Goal: Task Accomplishment & Management: Manage account settings

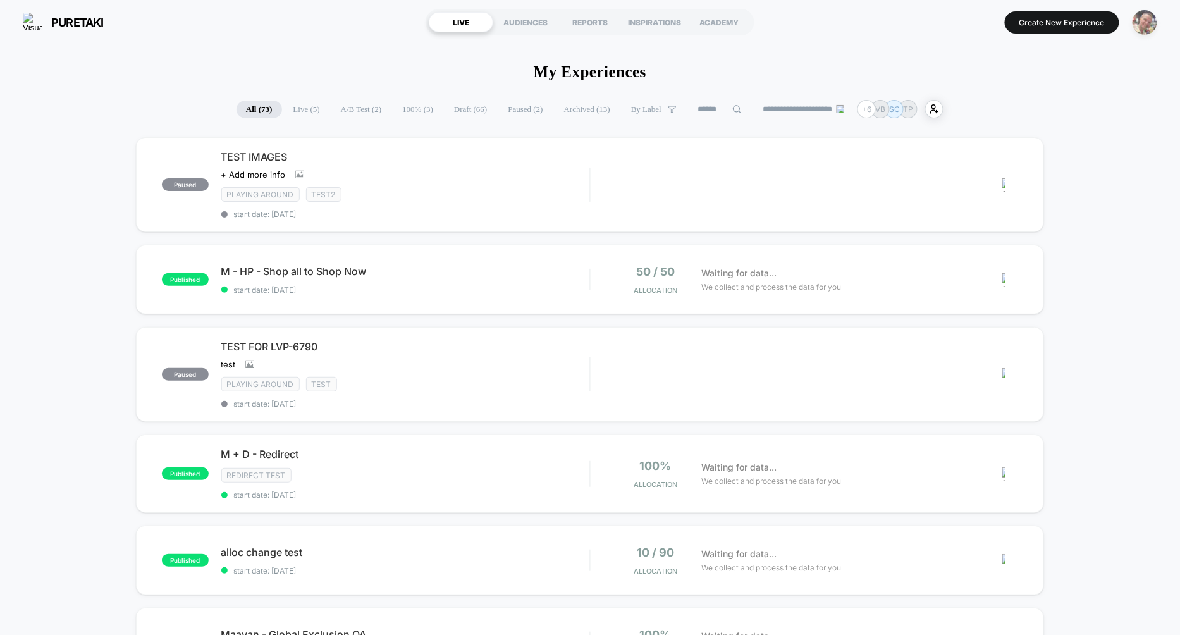
click at [1139, 25] on img "button" at bounding box center [1144, 22] width 25 height 25
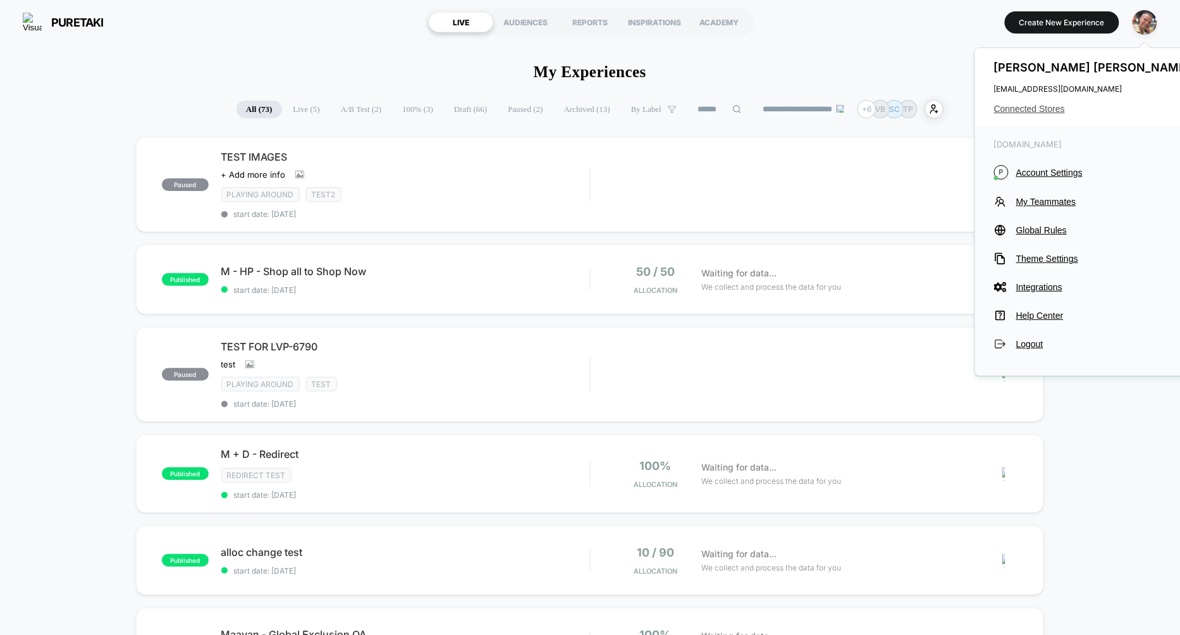
click at [1034, 111] on span "Connected Stores" at bounding box center [1094, 109] width 200 height 10
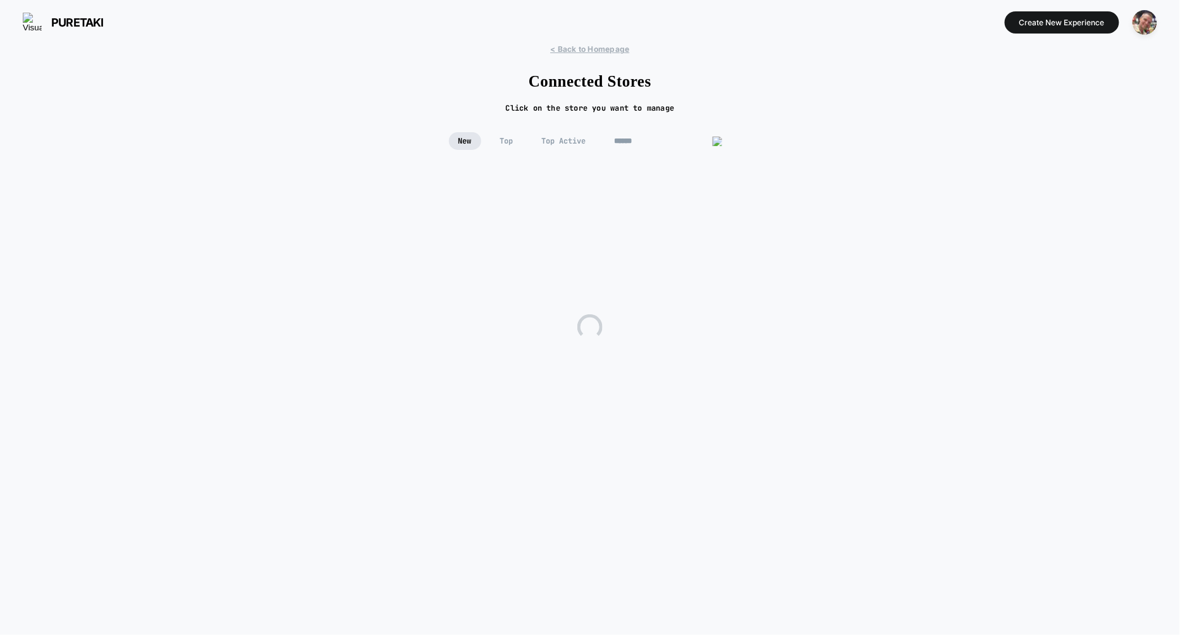
click at [649, 140] on input at bounding box center [668, 141] width 126 height 18
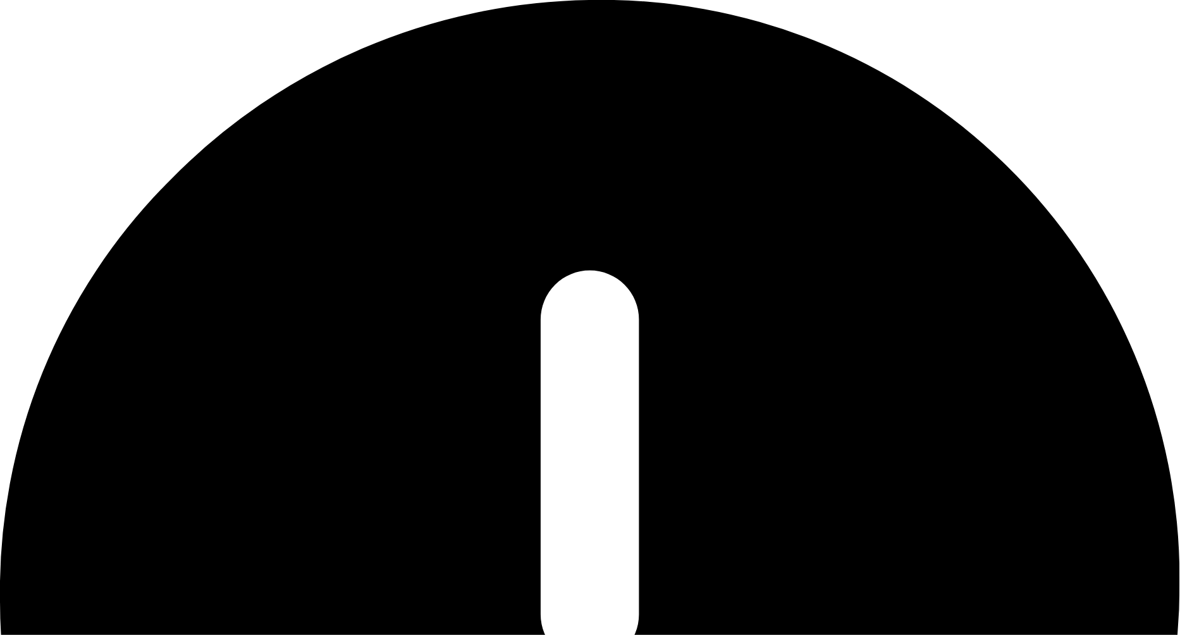
type input "*****"
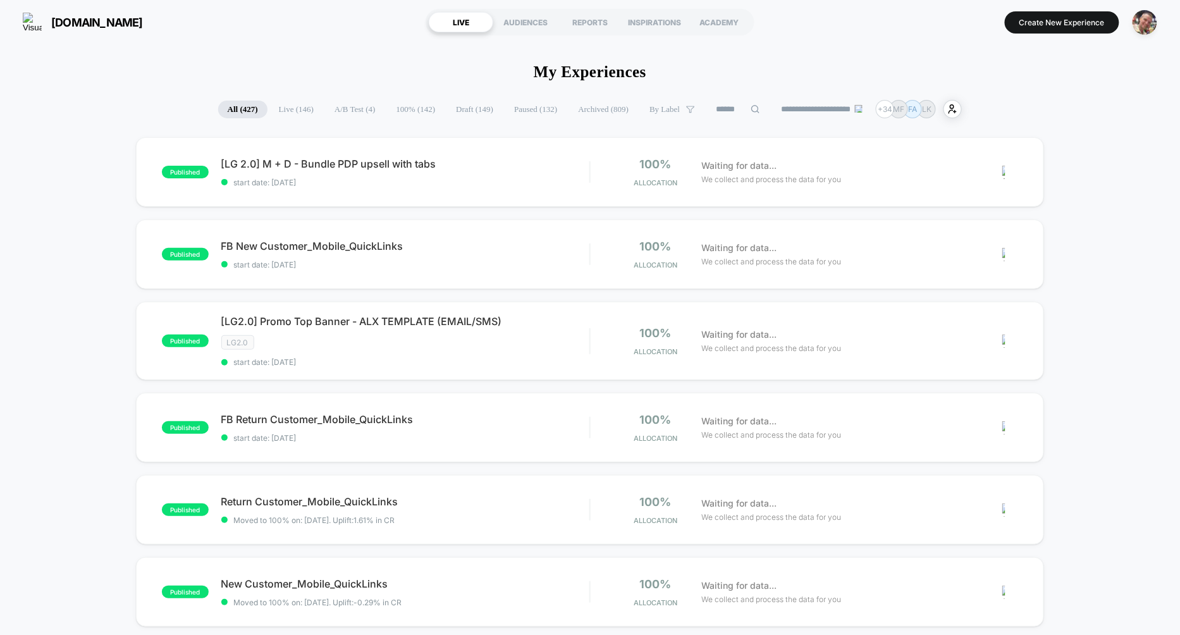
click at [711, 113] on input at bounding box center [737, 109] width 63 height 15
paste input "*******"
type input "*******"
click at [731, 110] on input at bounding box center [738, 109] width 126 height 15
paste input "**********"
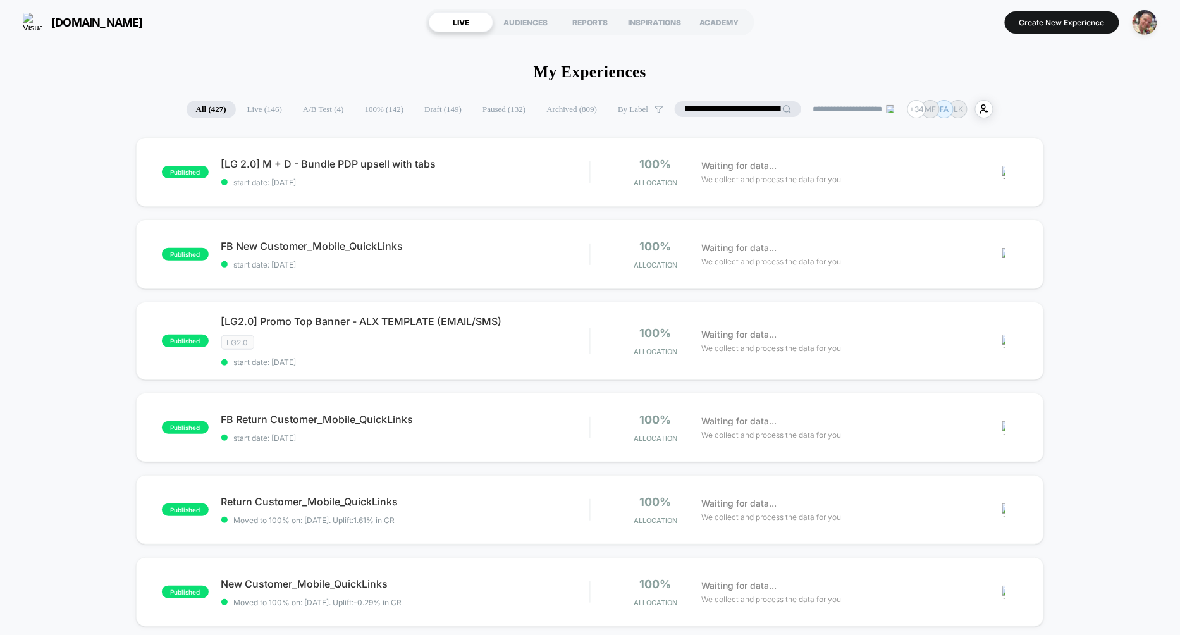
click at [735, 111] on input "**********" at bounding box center [738, 109] width 126 height 16
click at [733, 110] on input "**********" at bounding box center [738, 109] width 126 height 16
drag, startPoint x: 733, startPoint y: 110, endPoint x: 639, endPoint y: 109, distance: 94.2
click at [641, 110] on div "**********" at bounding box center [590, 109] width 807 height 18
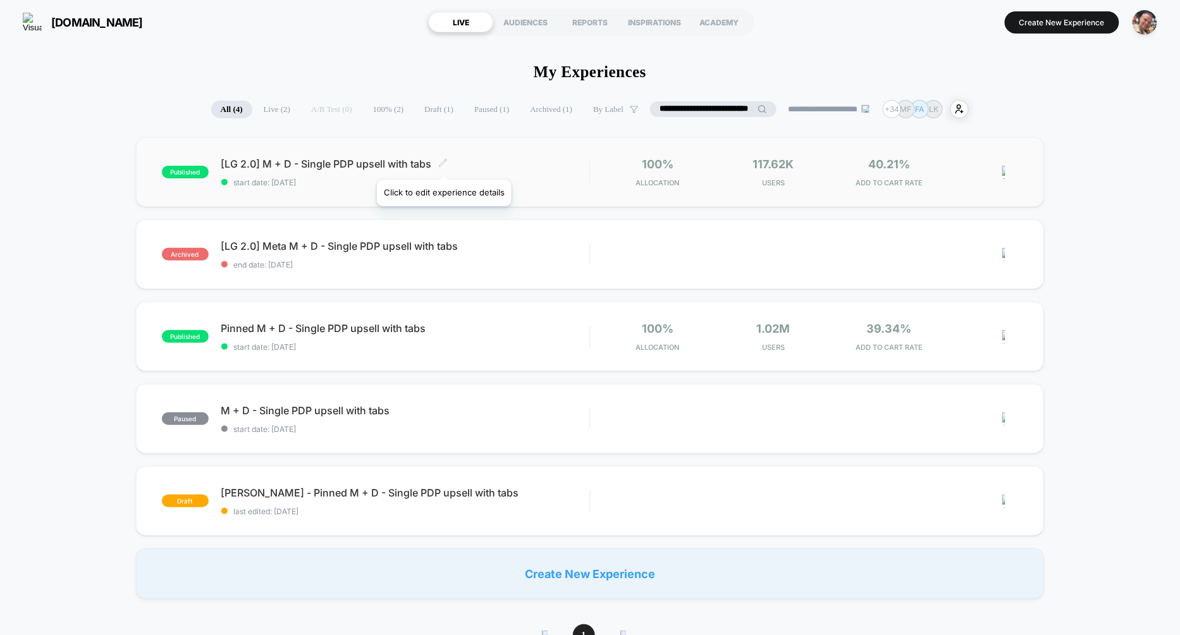
type input "**********"
click at [443, 164] on icon at bounding box center [442, 162] width 9 height 9
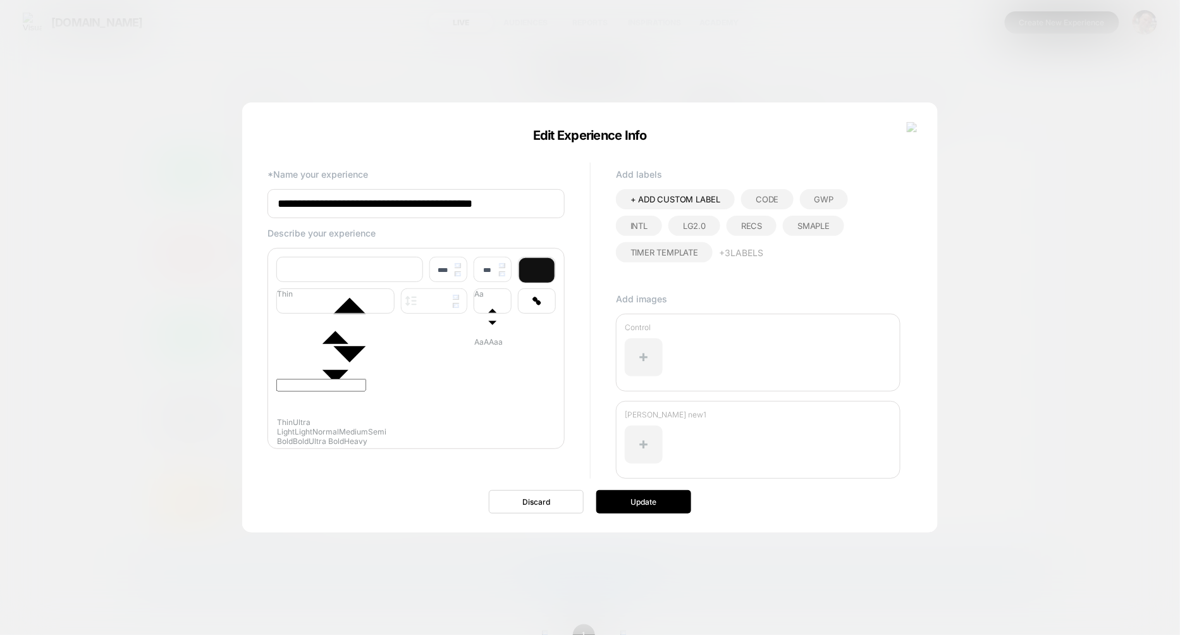
click at [994, 263] on div at bounding box center [590, 317] width 1180 height 635
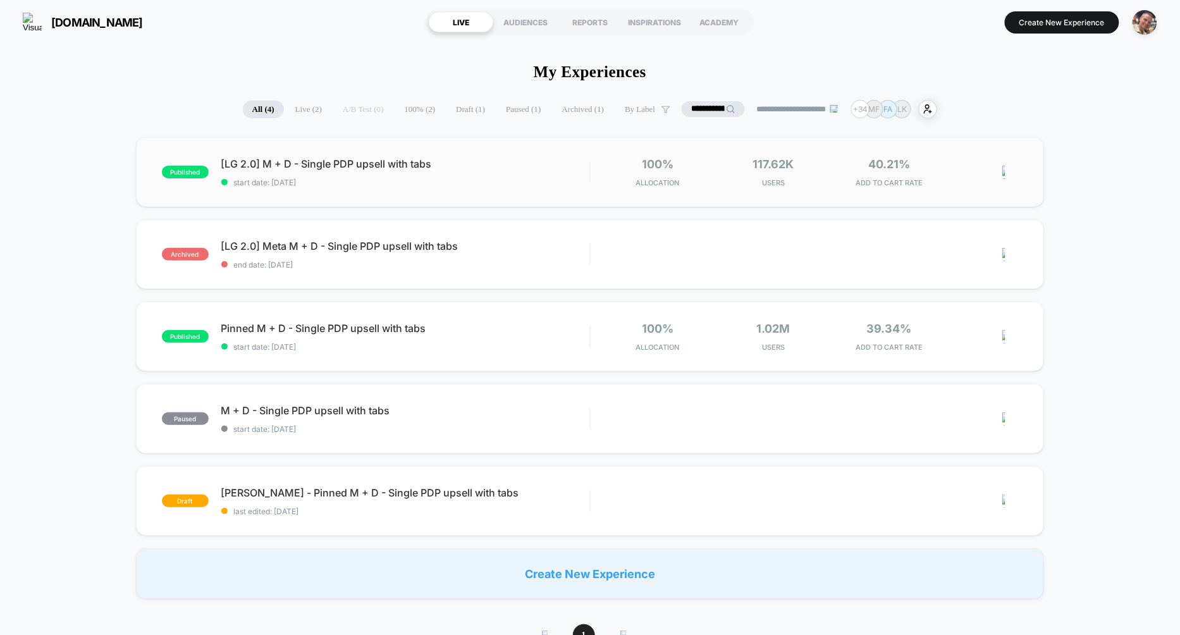
click at [420, 187] on div "published [LG 2.0] M + D - Single PDP upsell with tabs start date: 8/7/2025 100…" at bounding box center [590, 172] width 909 height 70
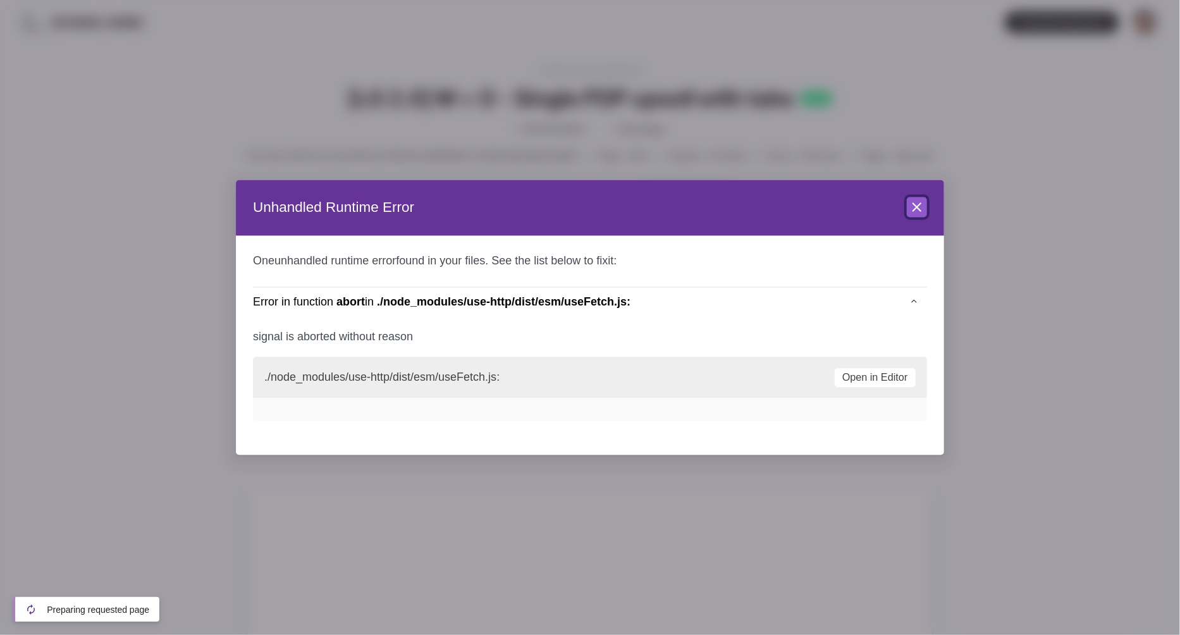
click at [918, 204] on icon at bounding box center [916, 207] width 15 height 15
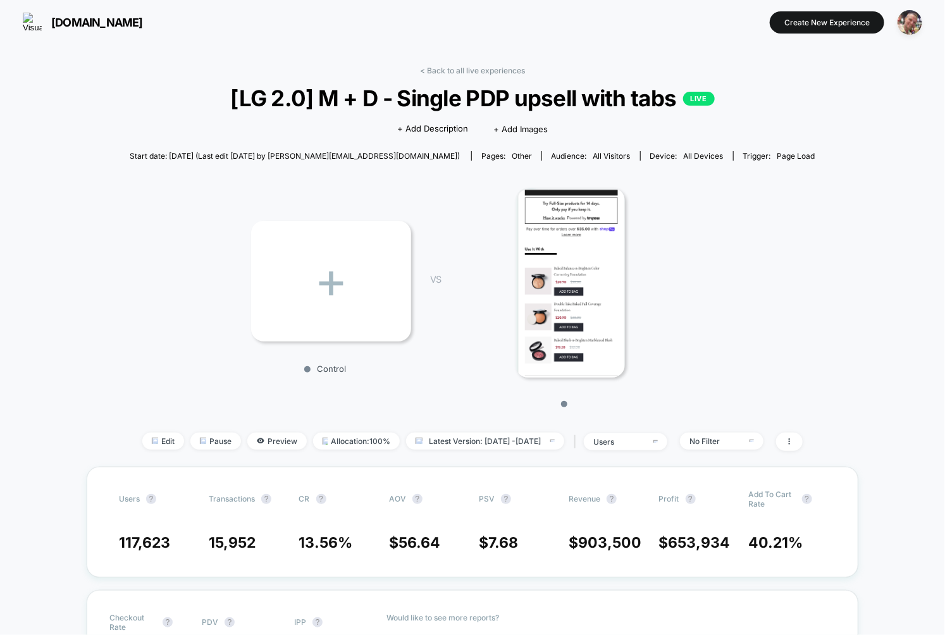
click at [471, 334] on div at bounding box center [570, 283] width 221 height 190
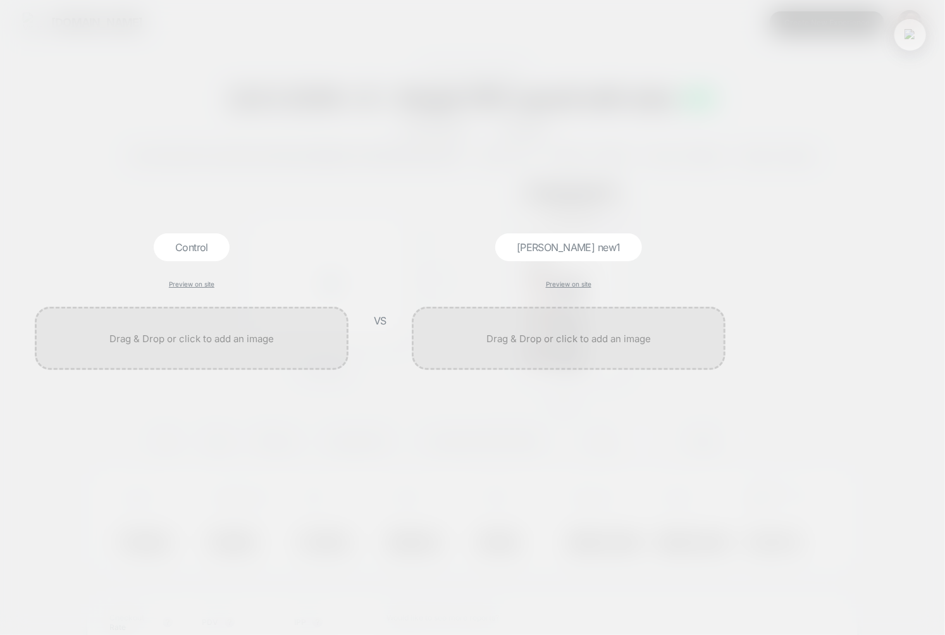
click at [905, 42] on button at bounding box center [909, 34] width 19 height 19
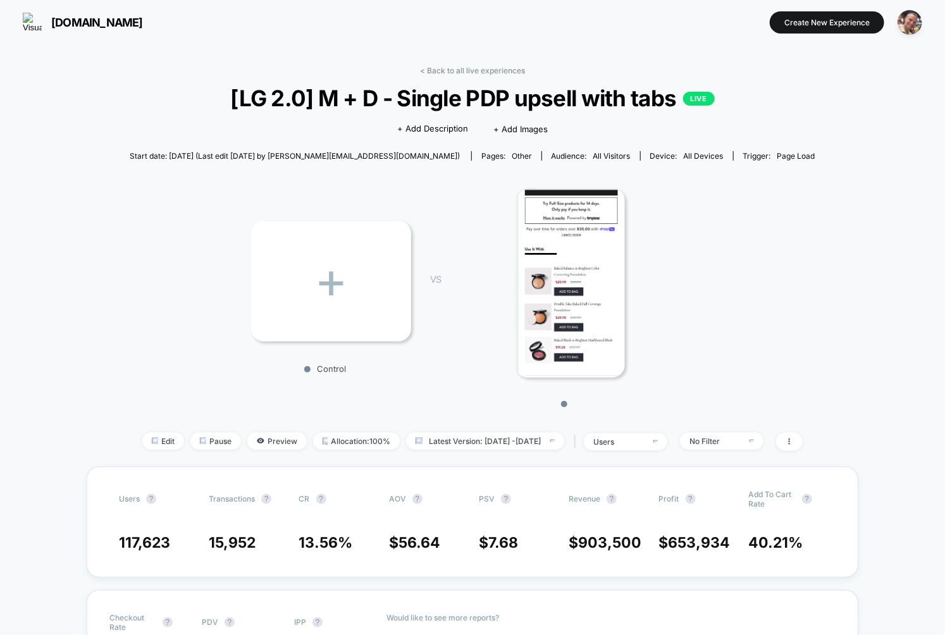
click at [349, 275] on div "+" at bounding box center [331, 281] width 160 height 121
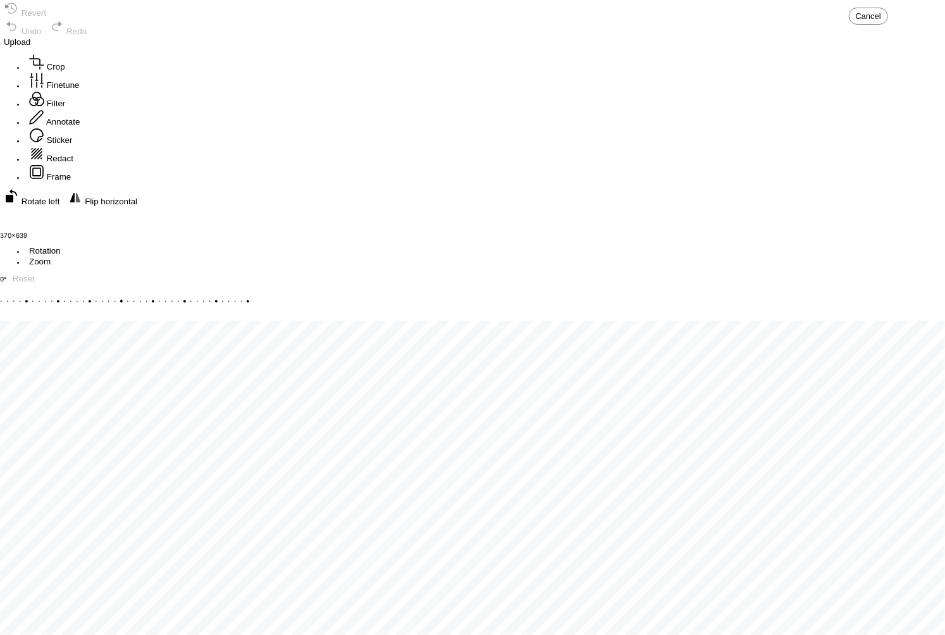
click at [30, 37] on span "Upload" at bounding box center [17, 41] width 27 height 9
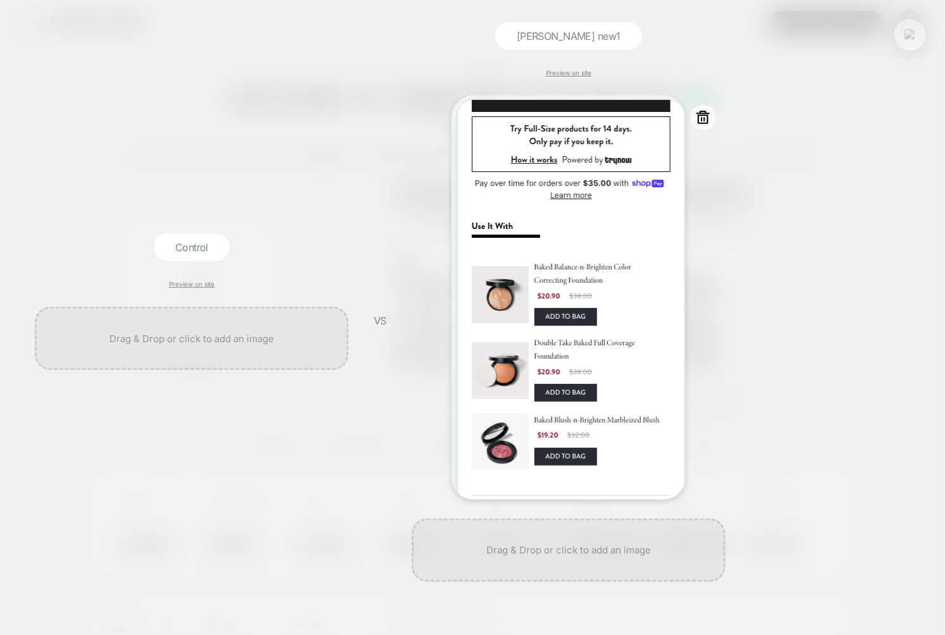
click at [701, 116] on icon at bounding box center [703, 117] width 16 height 16
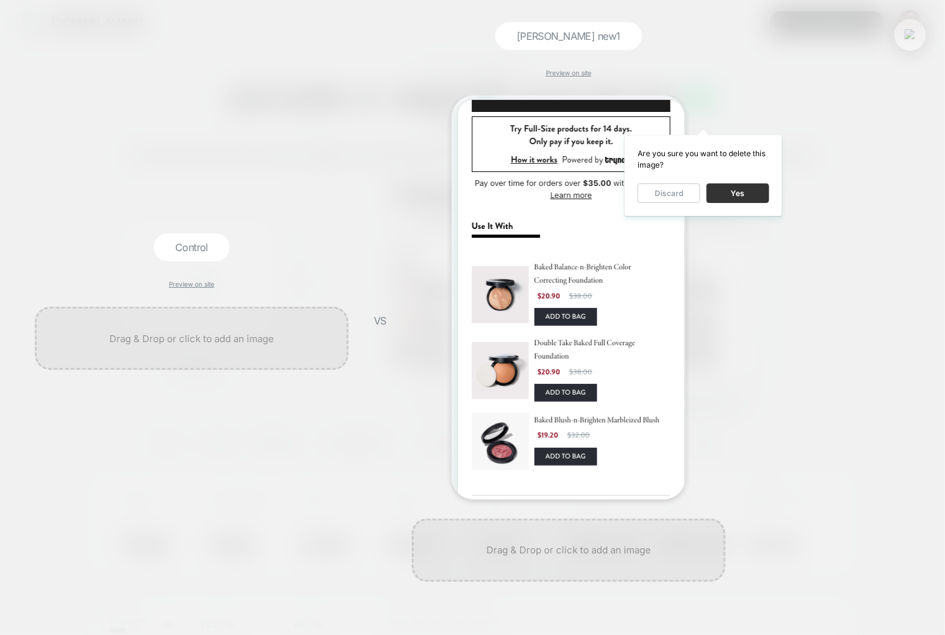
click at [727, 193] on button "Yes" at bounding box center [737, 193] width 63 height 20
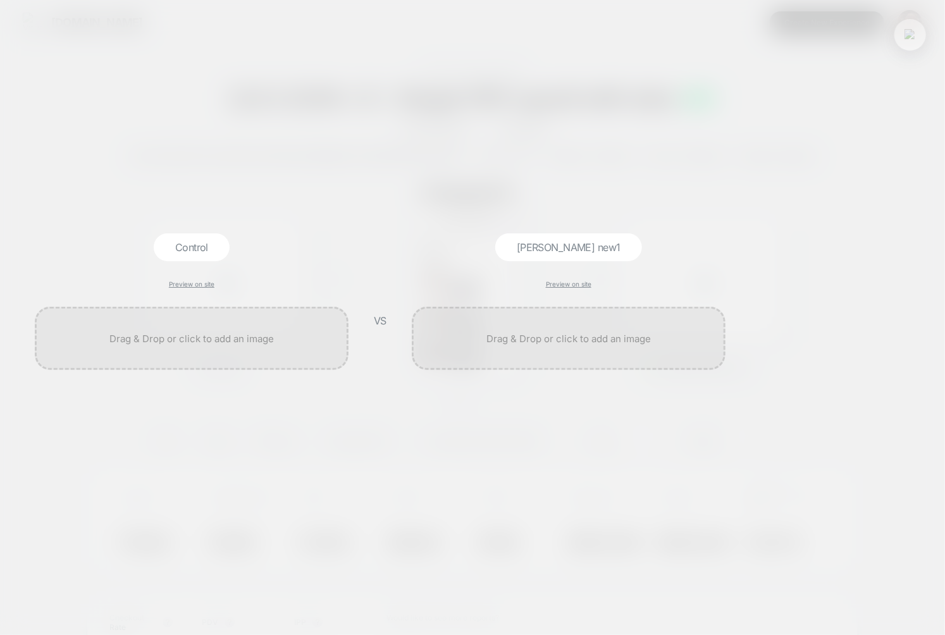
click at [909, 41] on button at bounding box center [909, 34] width 19 height 19
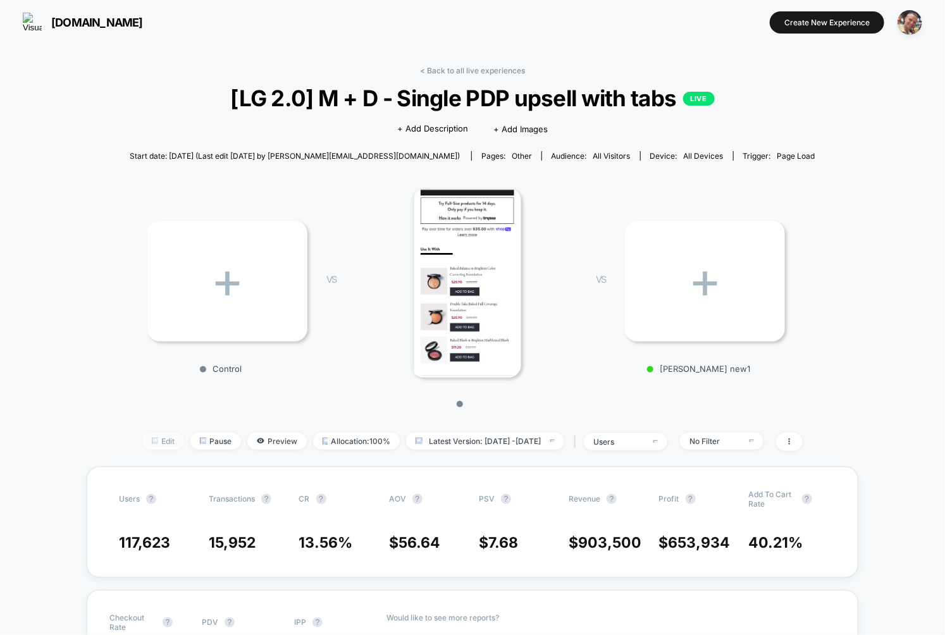
click at [142, 432] on span "Edit" at bounding box center [163, 440] width 42 height 17
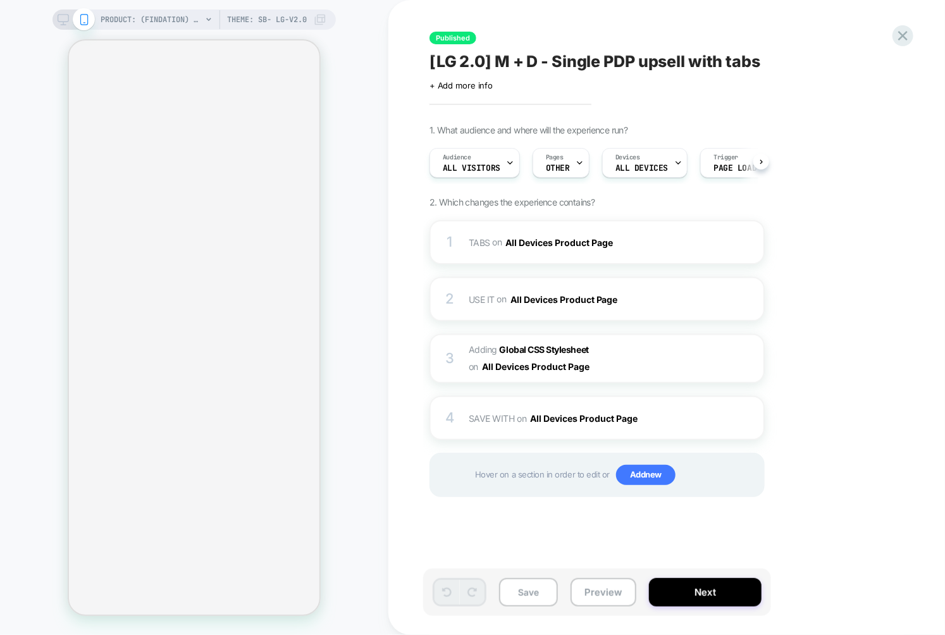
scroll to position [0, 1]
click at [694, 598] on button "Next" at bounding box center [705, 592] width 113 height 28
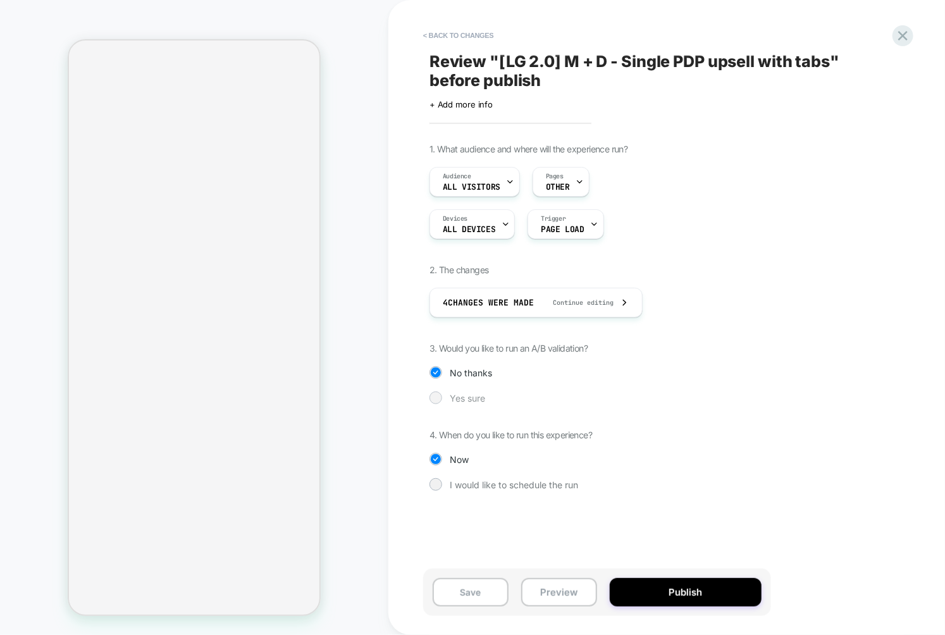
click at [469, 398] on span "Yes sure" at bounding box center [467, 398] width 35 height 11
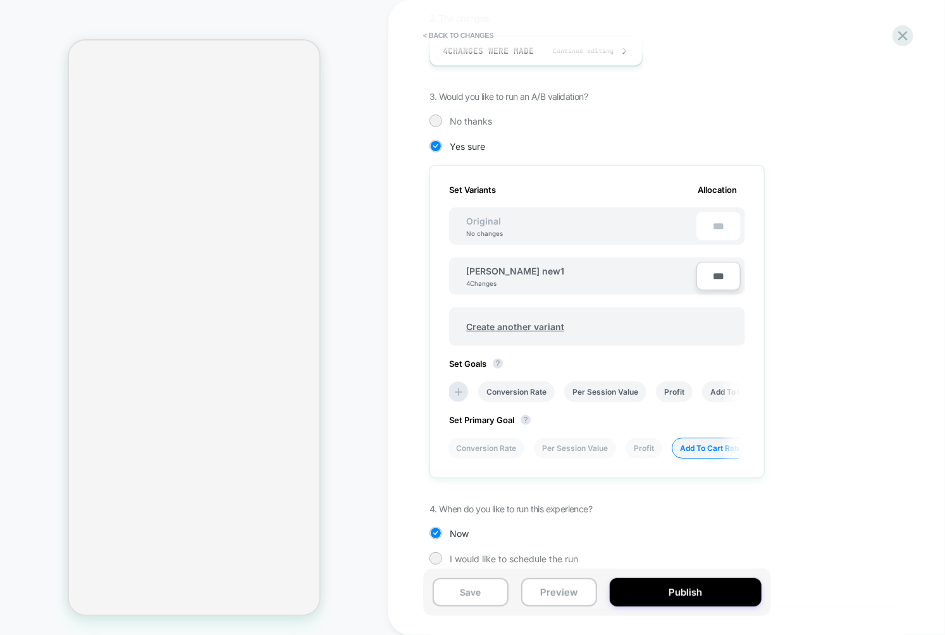
scroll to position [258, 0]
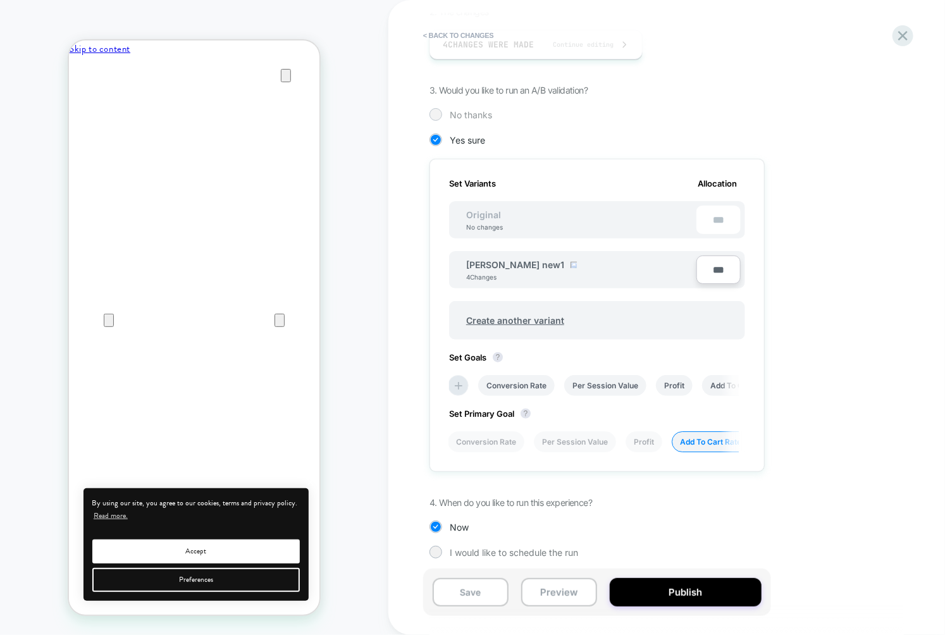
click at [466, 112] on span "No thanks" at bounding box center [471, 114] width 42 height 11
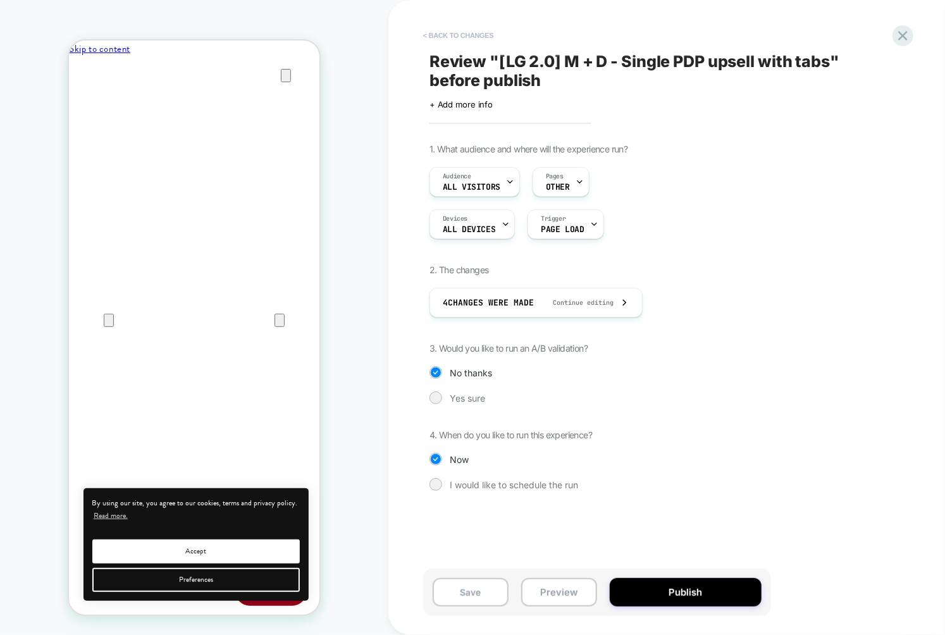
scroll to position [0, 0]
click at [450, 40] on button "< Back to changes" at bounding box center [458, 35] width 83 height 20
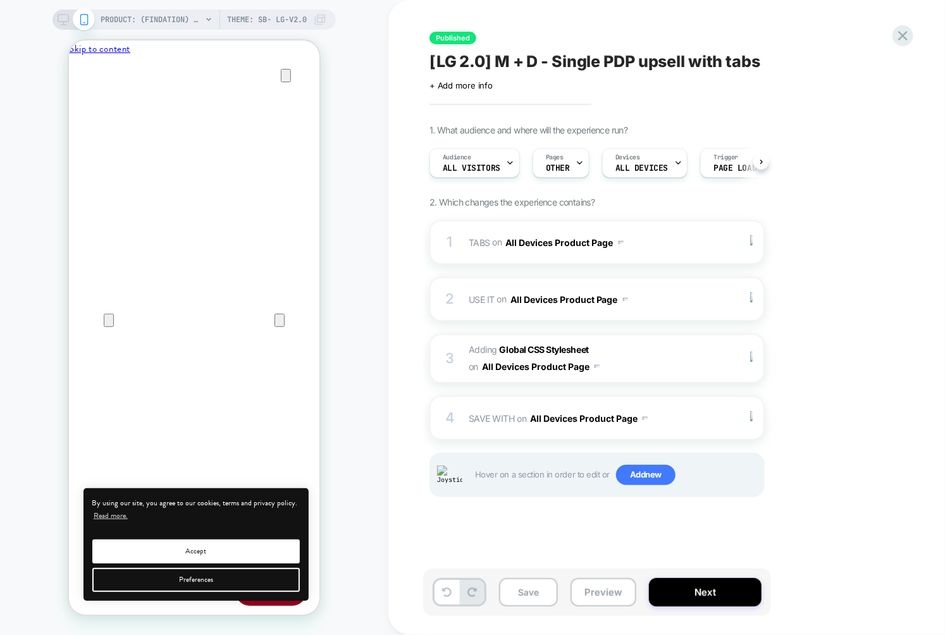
scroll to position [0, 1]
click at [909, 37] on icon at bounding box center [902, 35] width 17 height 17
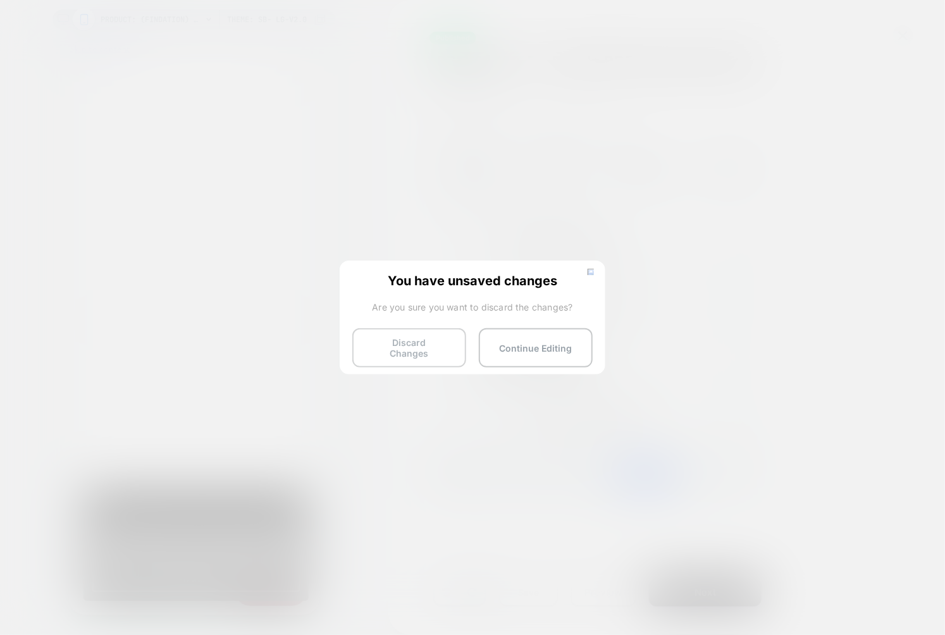
click at [424, 336] on button "Discard Changes" at bounding box center [409, 347] width 114 height 39
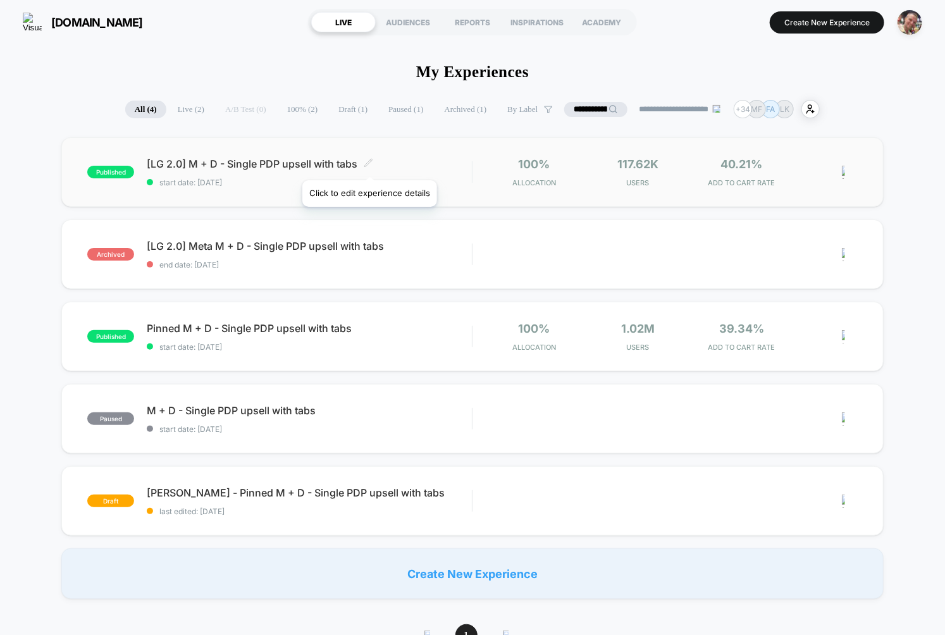
click at [369, 164] on icon at bounding box center [369, 163] width 8 height 8
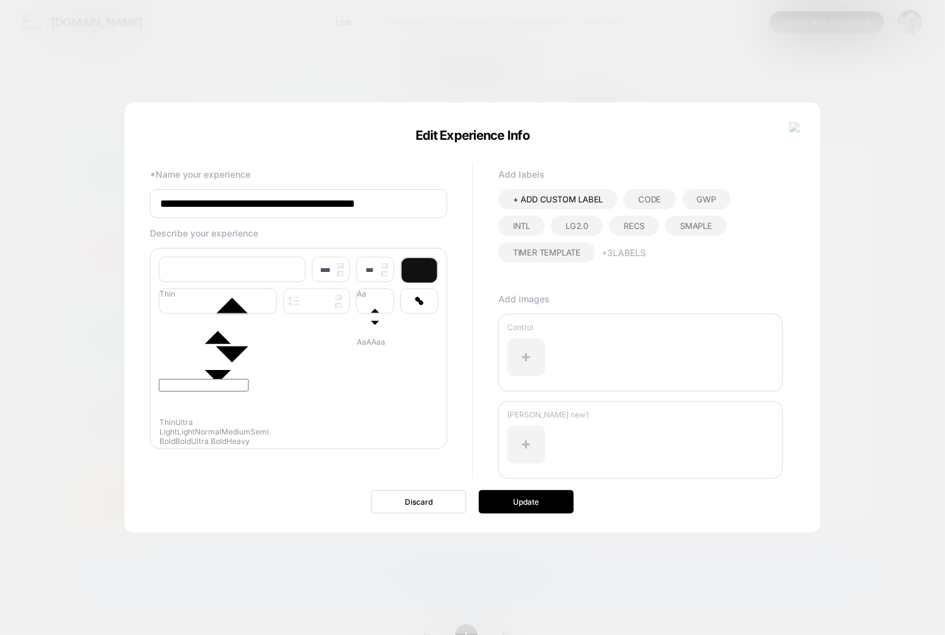
scroll to position [15, 0]
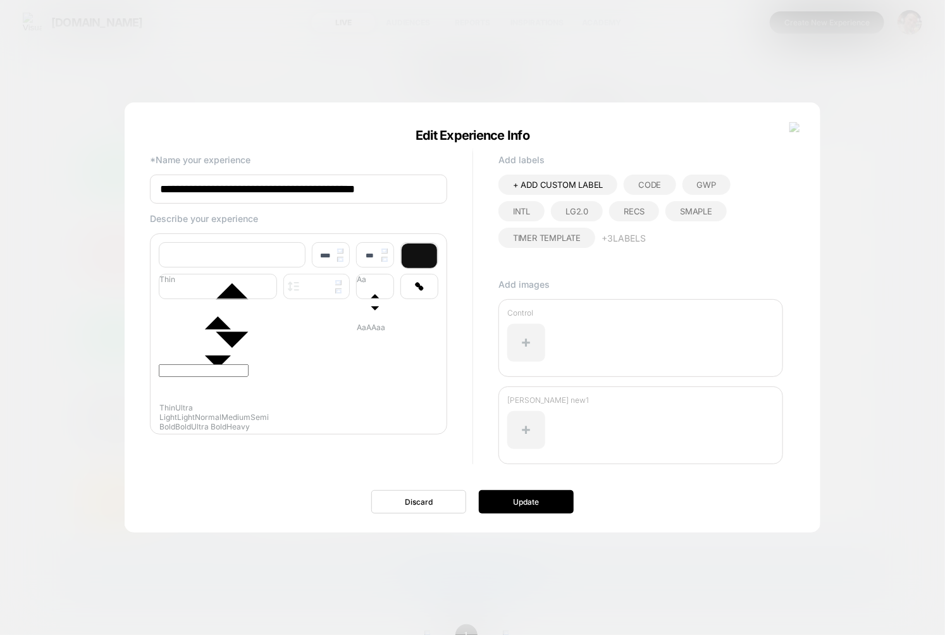
click at [893, 276] on div at bounding box center [472, 317] width 945 height 635
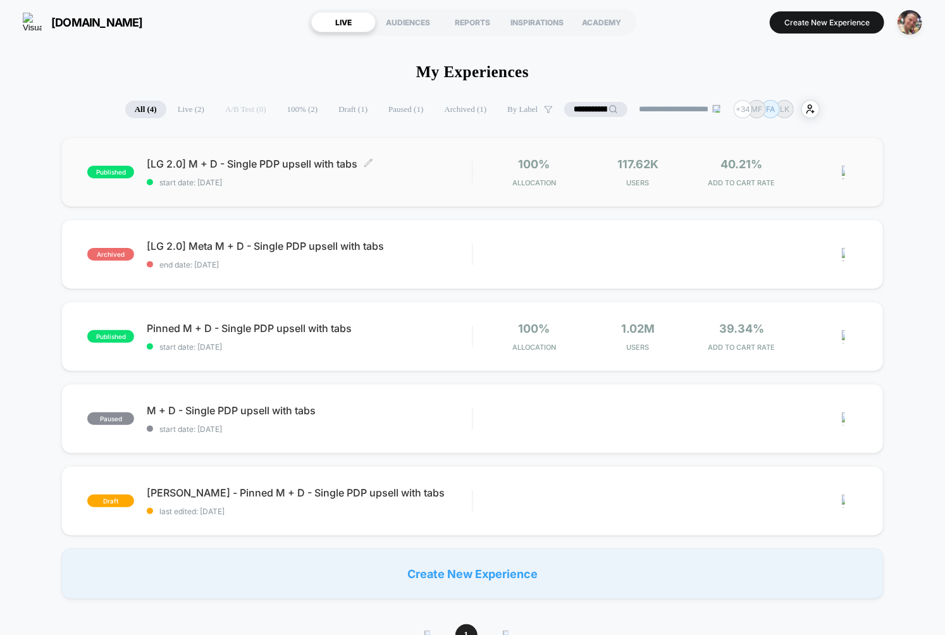
click at [295, 199] on div "published [LG 2.0] M + D - Single PDP upsell with tabs Click to edit experience…" at bounding box center [472, 172] width 822 height 70
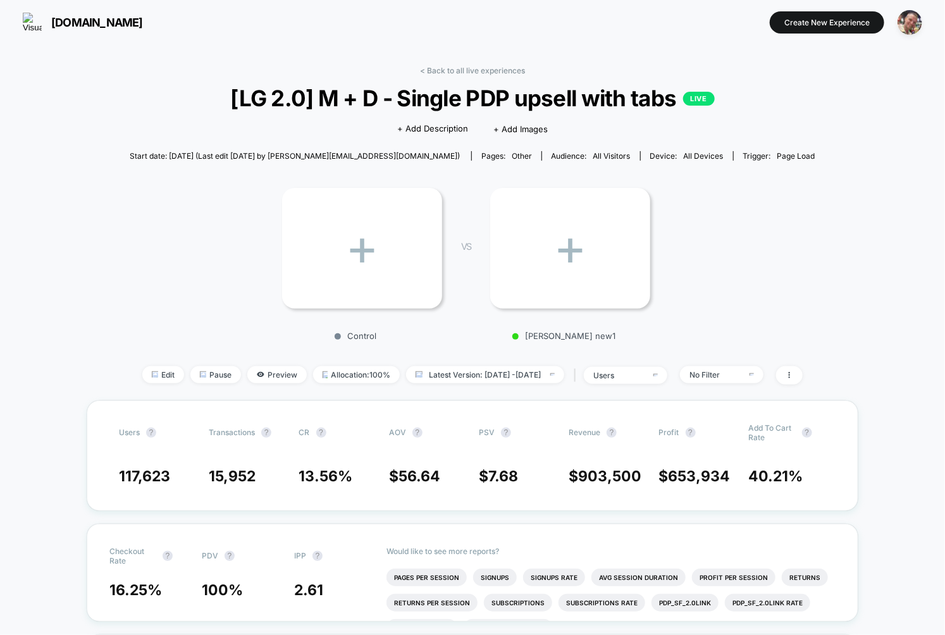
click at [544, 245] on div "+" at bounding box center [570, 248] width 160 height 121
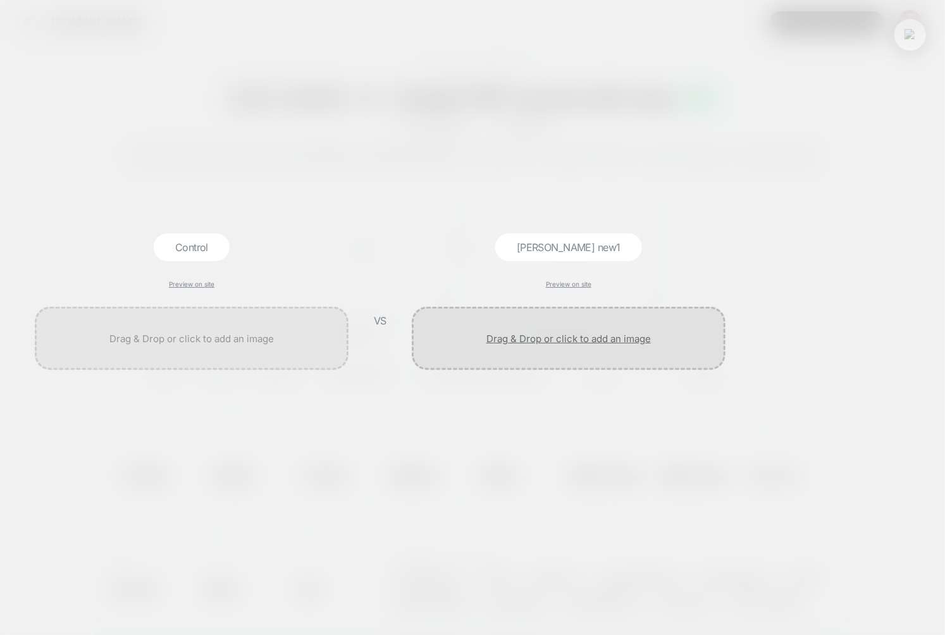
click at [556, 342] on div at bounding box center [569, 338] width 314 height 63
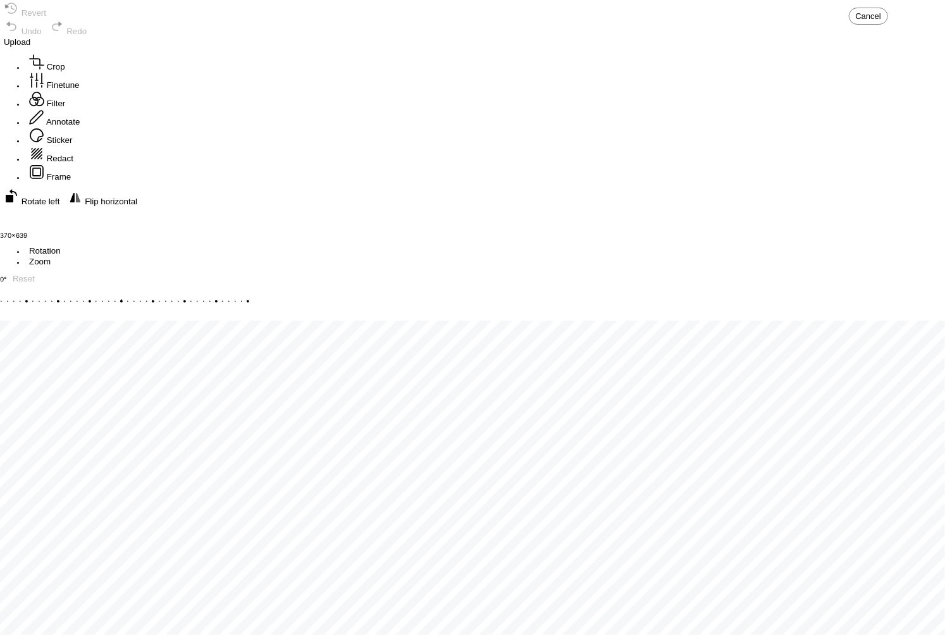
click at [34, 37] on button "Upload" at bounding box center [17, 42] width 34 height 11
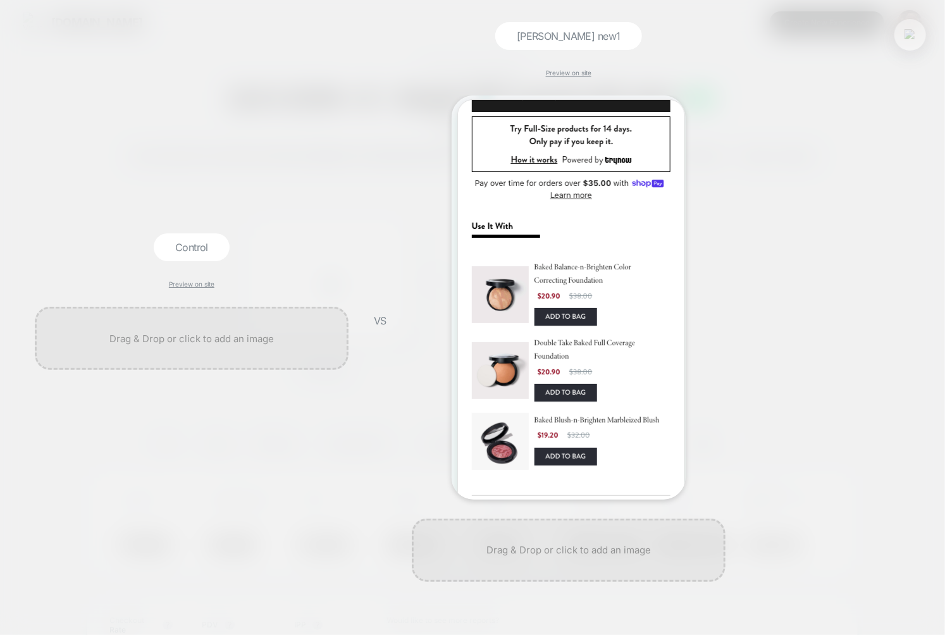
click at [910, 40] on img at bounding box center [909, 34] width 11 height 11
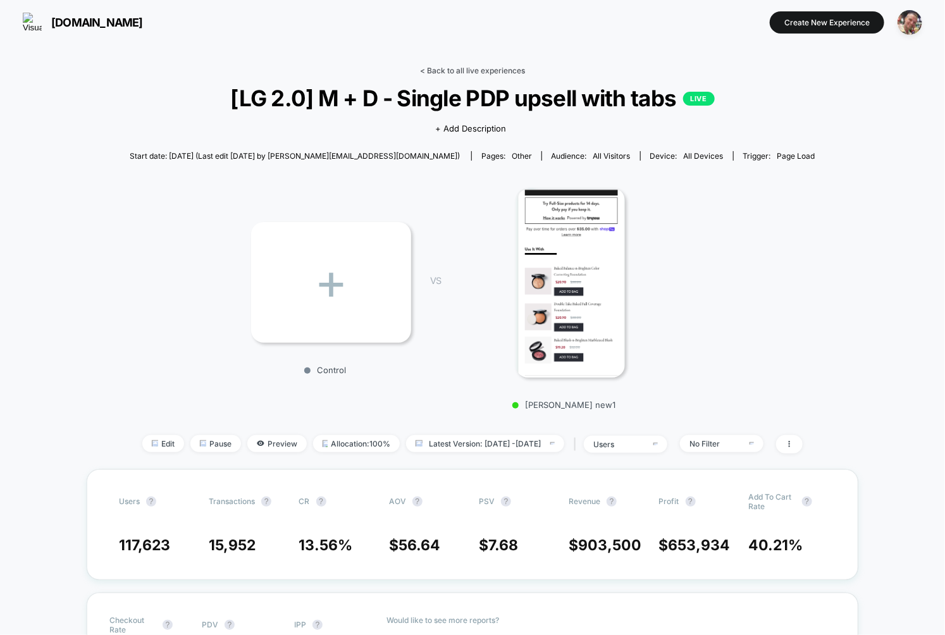
click at [489, 74] on link "< Back to all live experiences" at bounding box center [472, 70] width 105 height 9
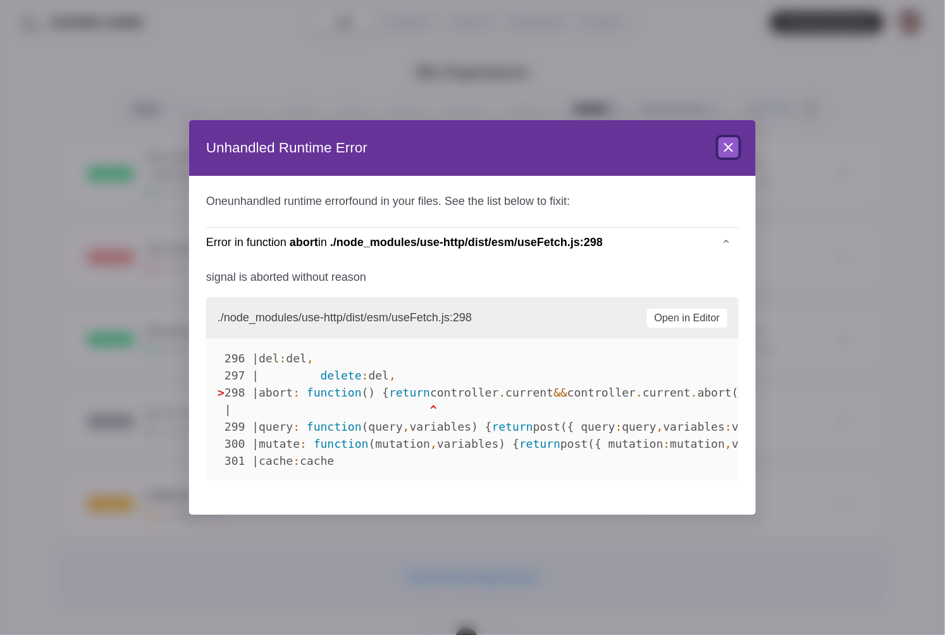
click at [733, 152] on icon at bounding box center [728, 147] width 15 height 15
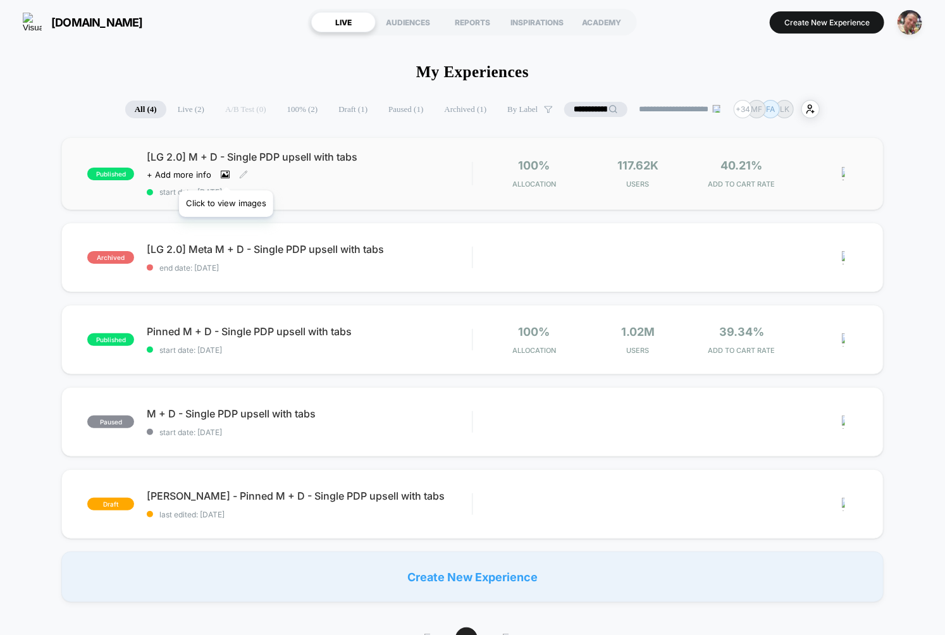
click at [226, 174] on icon at bounding box center [225, 175] width 7 height 4
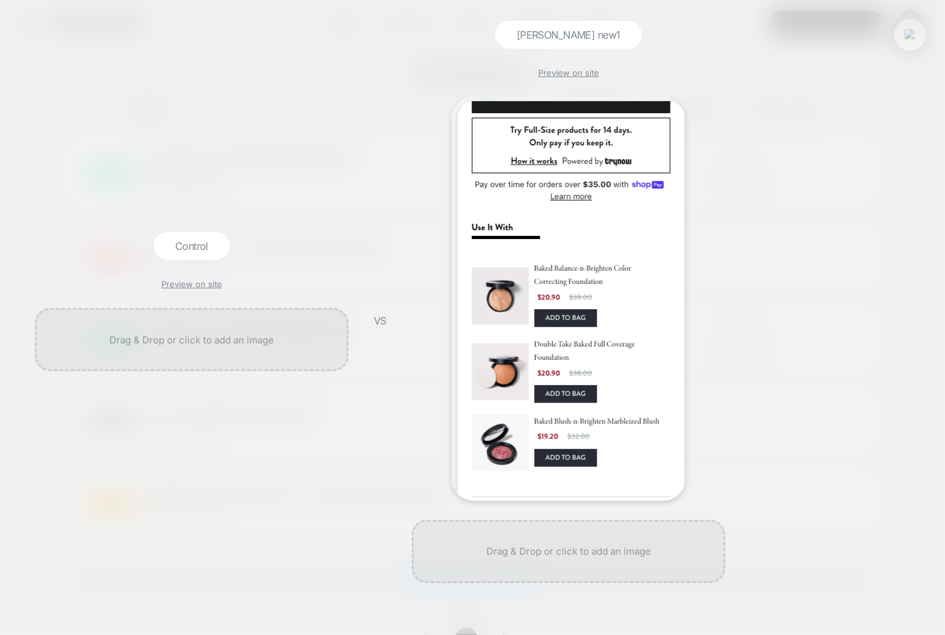
click at [915, 44] on div at bounding box center [910, 35] width 32 height 32
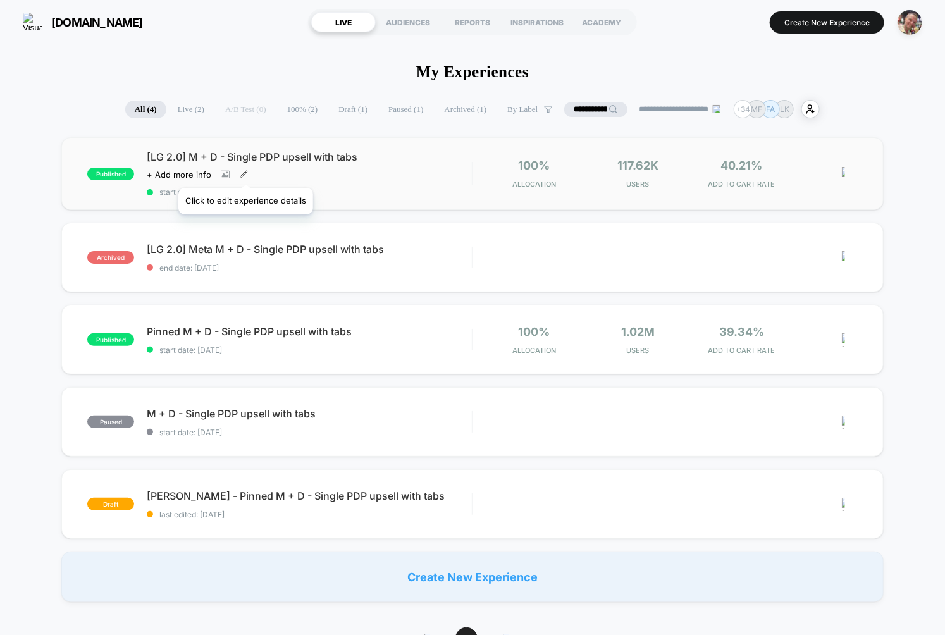
click at [245, 172] on icon at bounding box center [243, 174] width 9 height 9
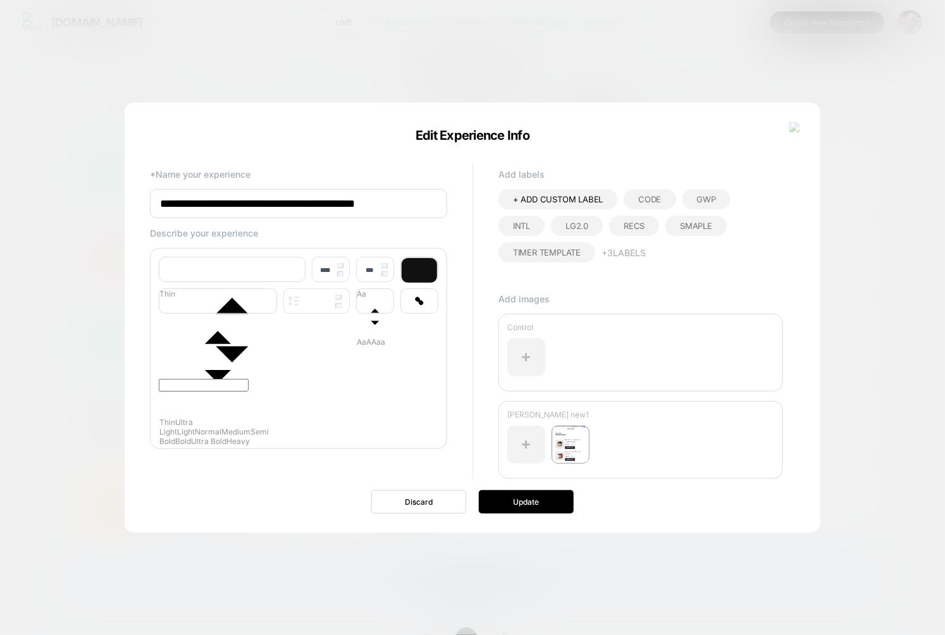
scroll to position [15, 0]
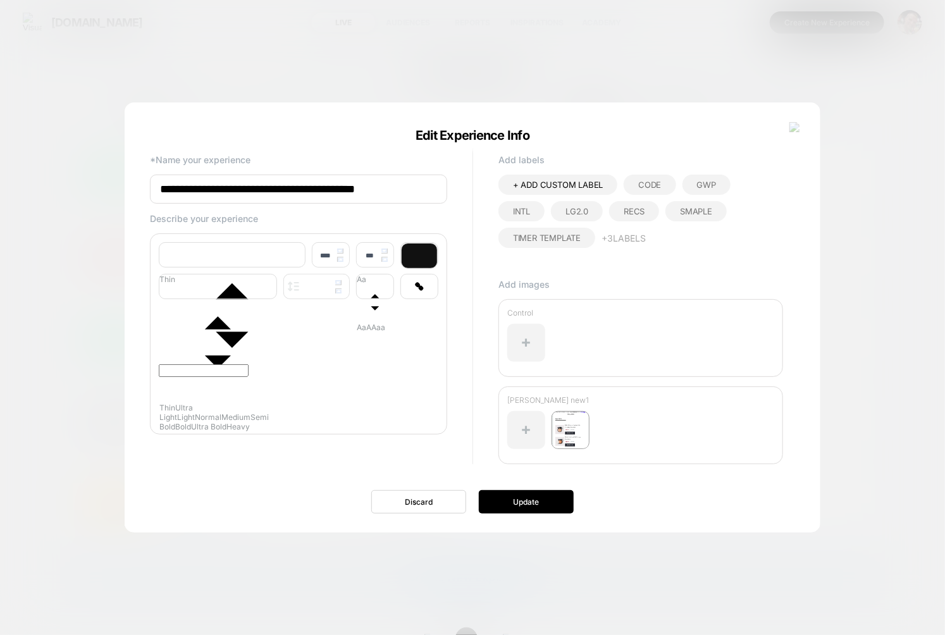
click at [840, 266] on div at bounding box center [472, 317] width 945 height 635
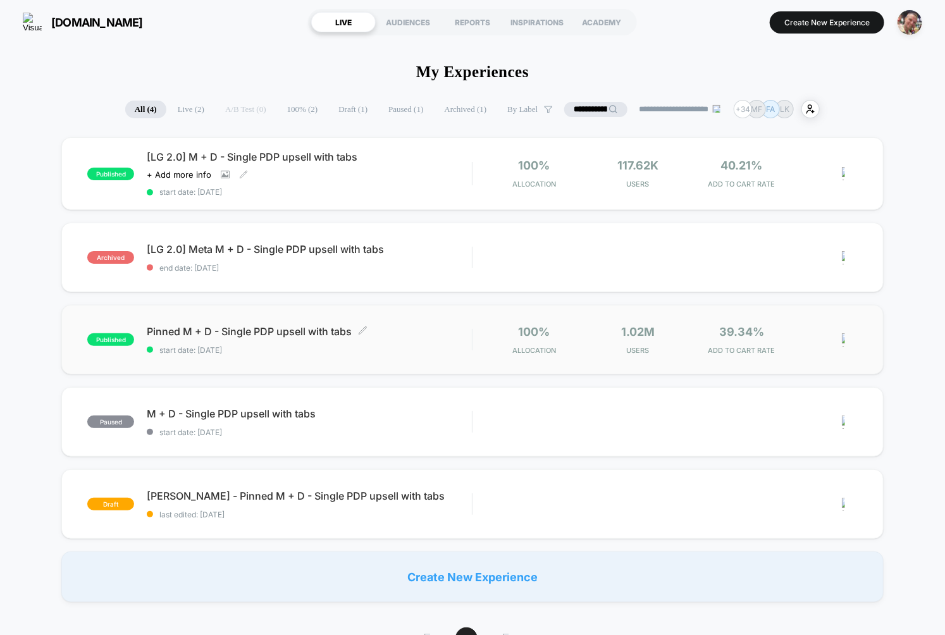
click at [404, 336] on span "Pinned M + D - Single PDP upsell with tabs Click to edit experience details" at bounding box center [309, 331] width 325 height 13
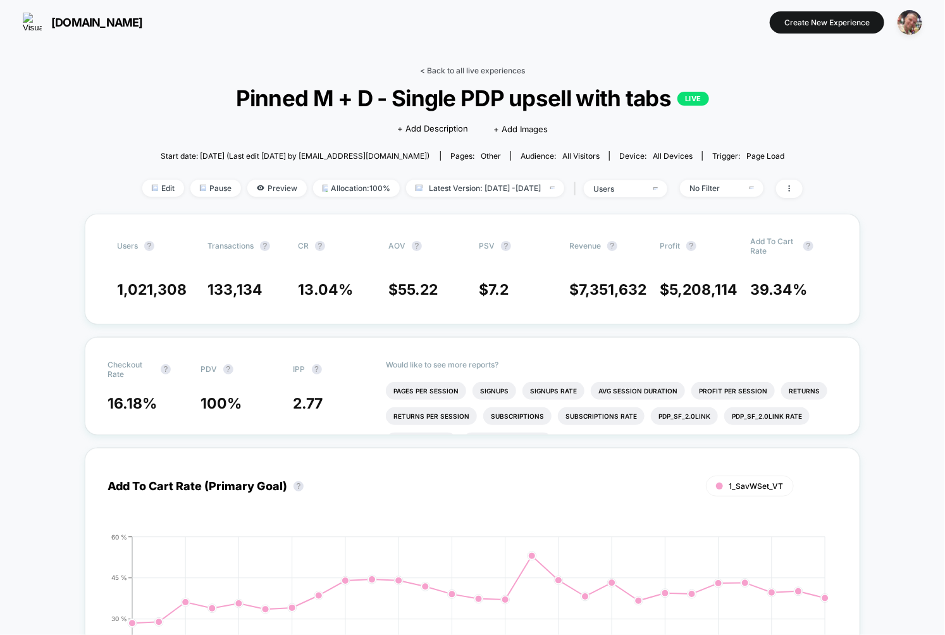
click at [465, 70] on link "< Back to all live experiences" at bounding box center [472, 70] width 105 height 9
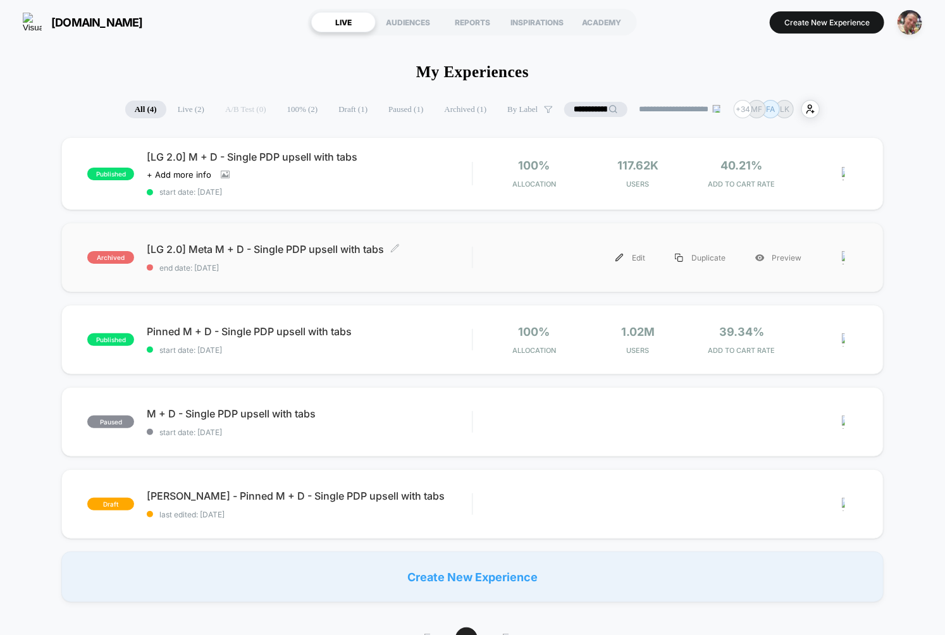
click at [443, 267] on span "end date: 8/7/2025" at bounding box center [309, 267] width 325 height 9
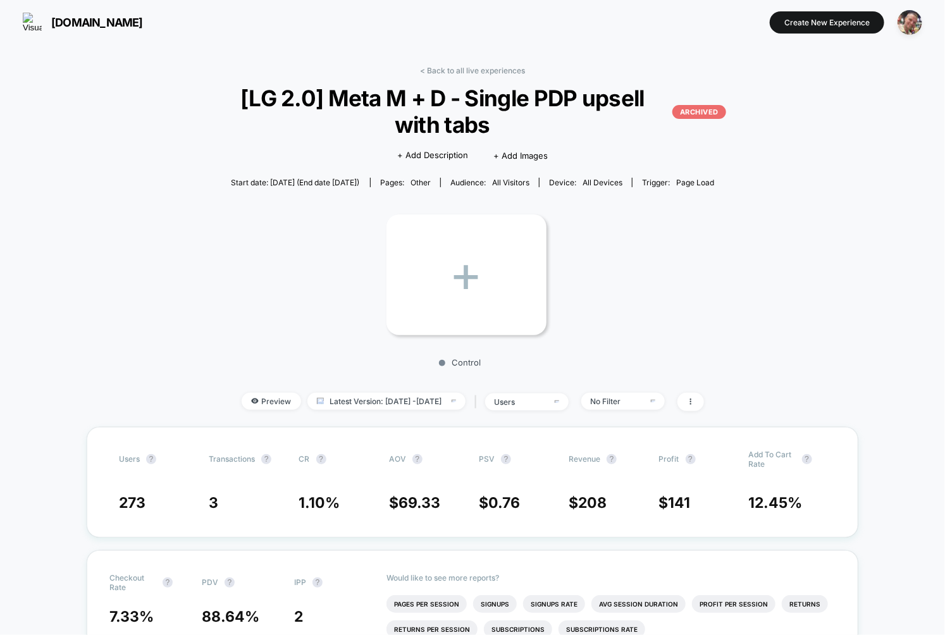
click at [482, 298] on div "+" at bounding box center [466, 274] width 160 height 121
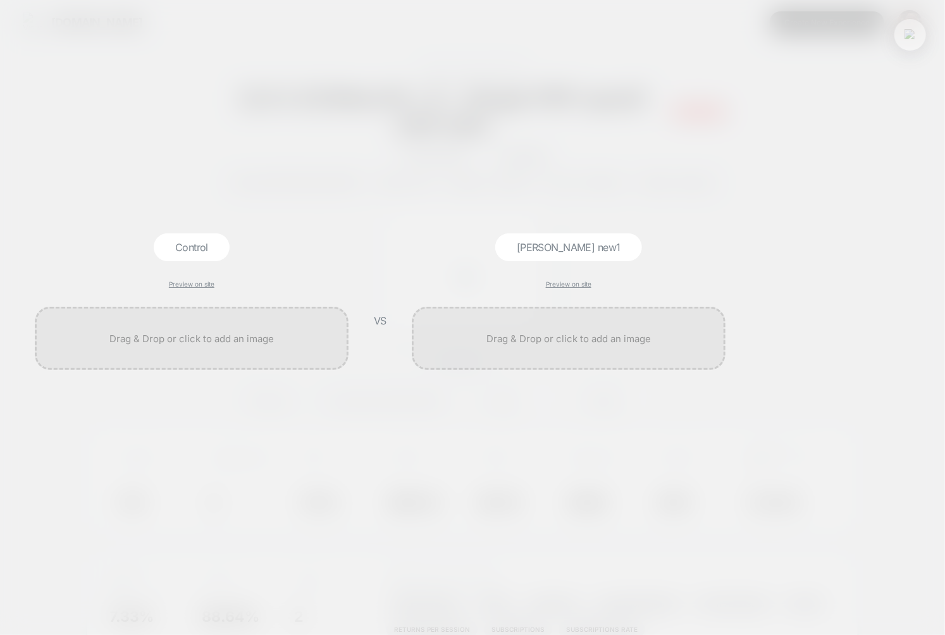
click at [909, 29] on img at bounding box center [909, 34] width 11 height 11
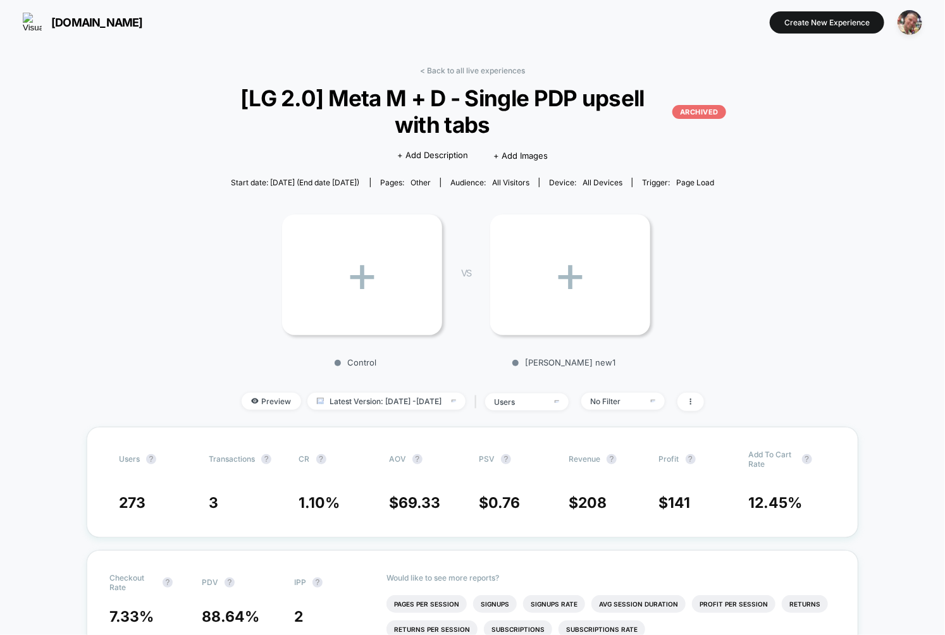
click at [539, 291] on div "+" at bounding box center [570, 274] width 160 height 121
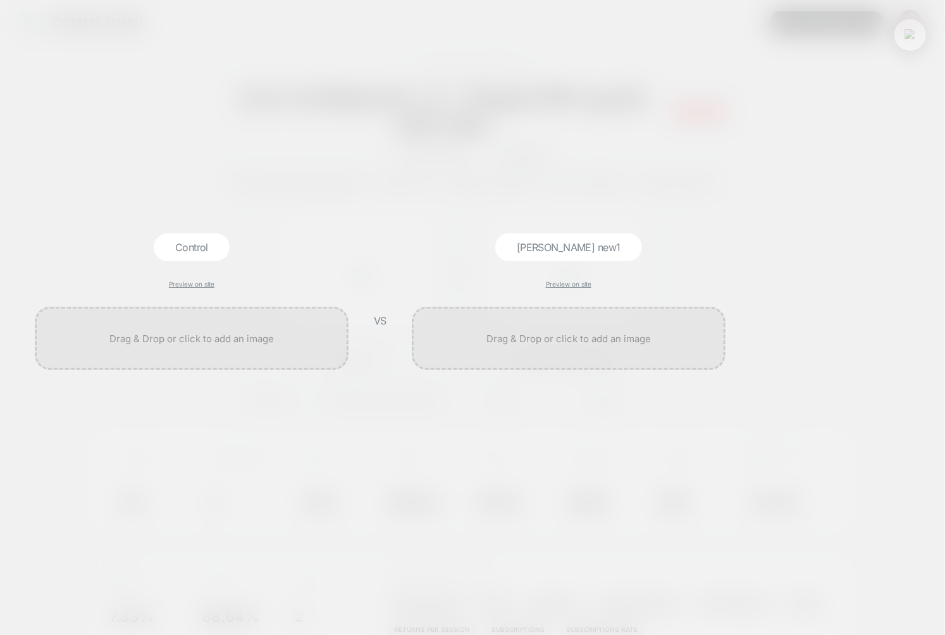
click at [900, 35] on button at bounding box center [909, 34] width 19 height 19
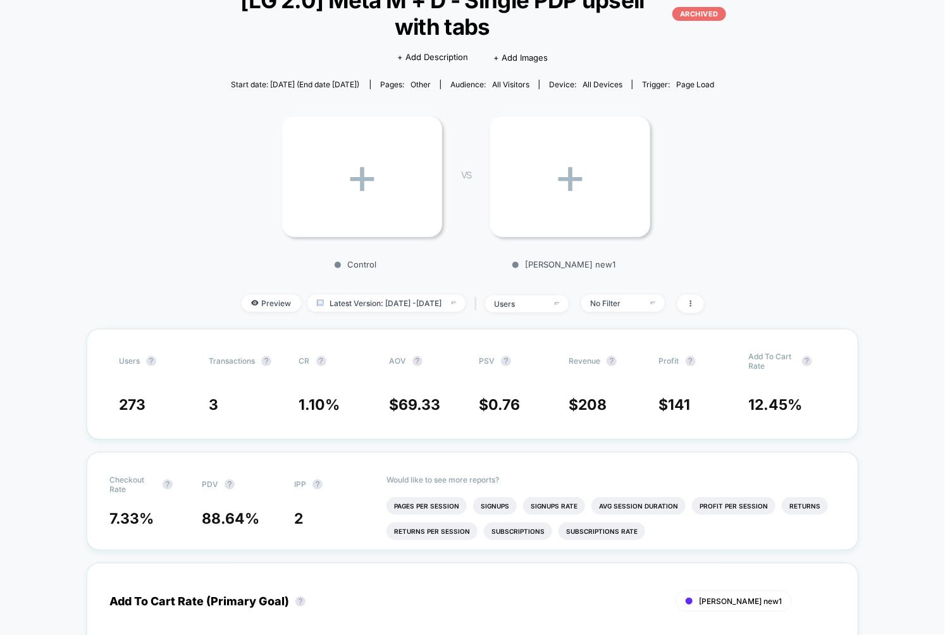
scroll to position [99, 0]
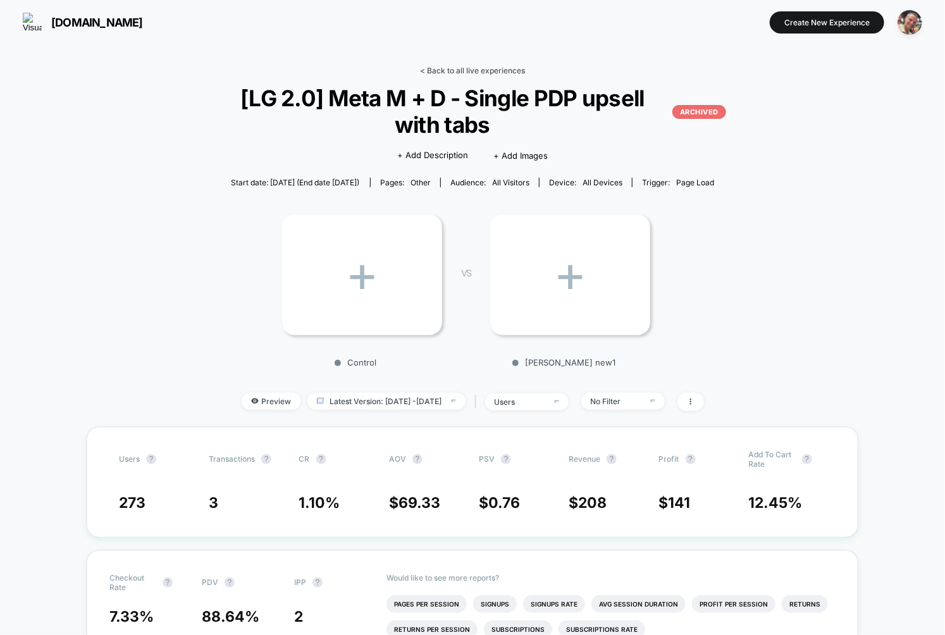
click at [479, 69] on link "< Back to all live experiences" at bounding box center [472, 70] width 105 height 9
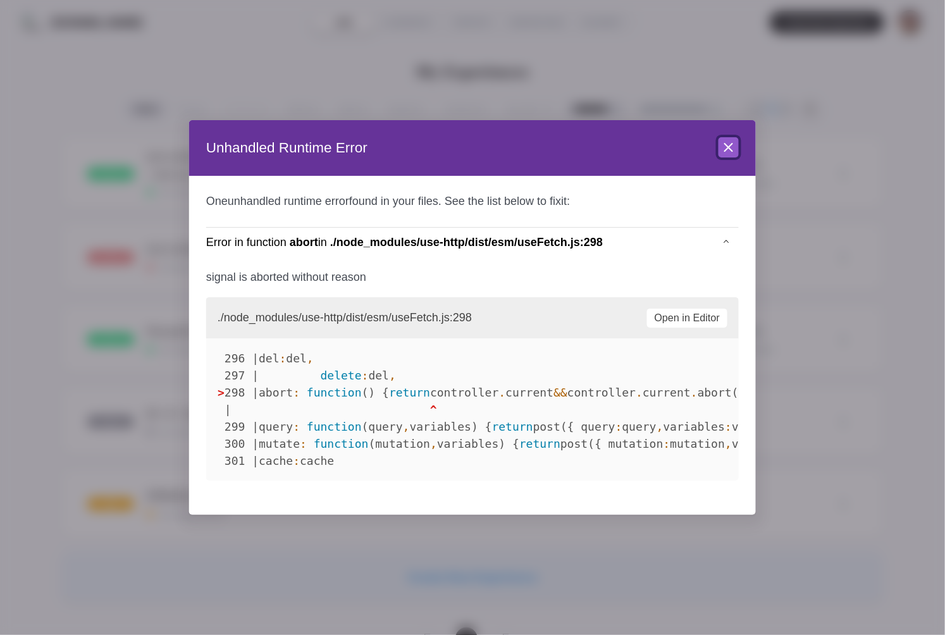
click at [726, 149] on icon at bounding box center [728, 147] width 15 height 15
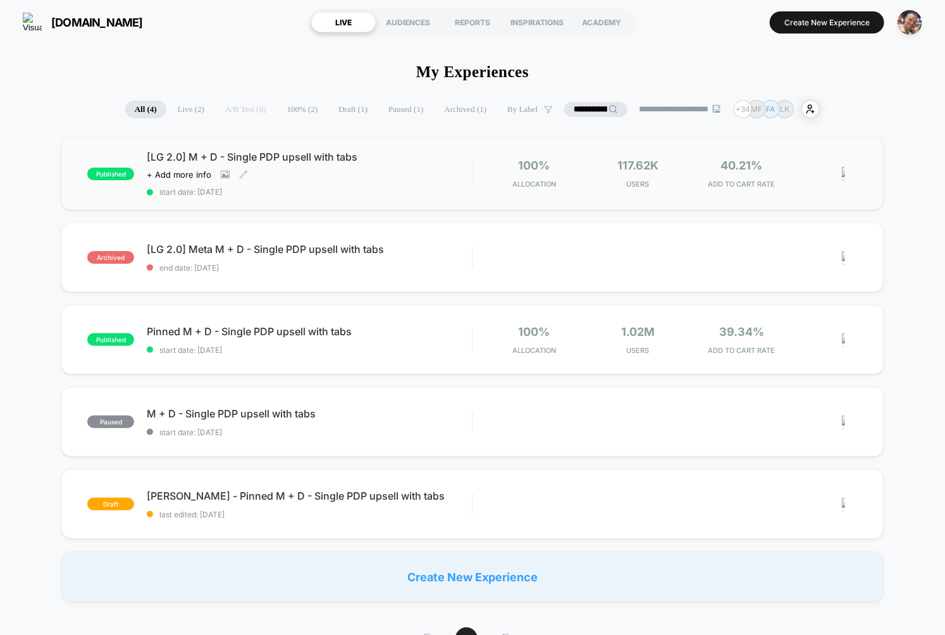
click at [341, 192] on span "start date: [DATE]" at bounding box center [309, 191] width 325 height 9
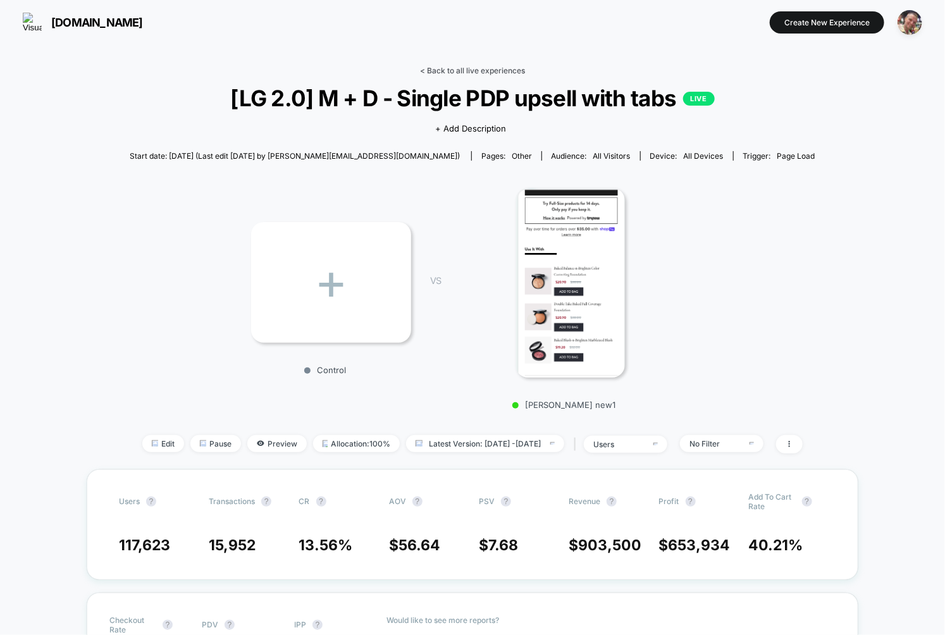
click at [485, 68] on link "< Back to all live experiences" at bounding box center [472, 70] width 105 height 9
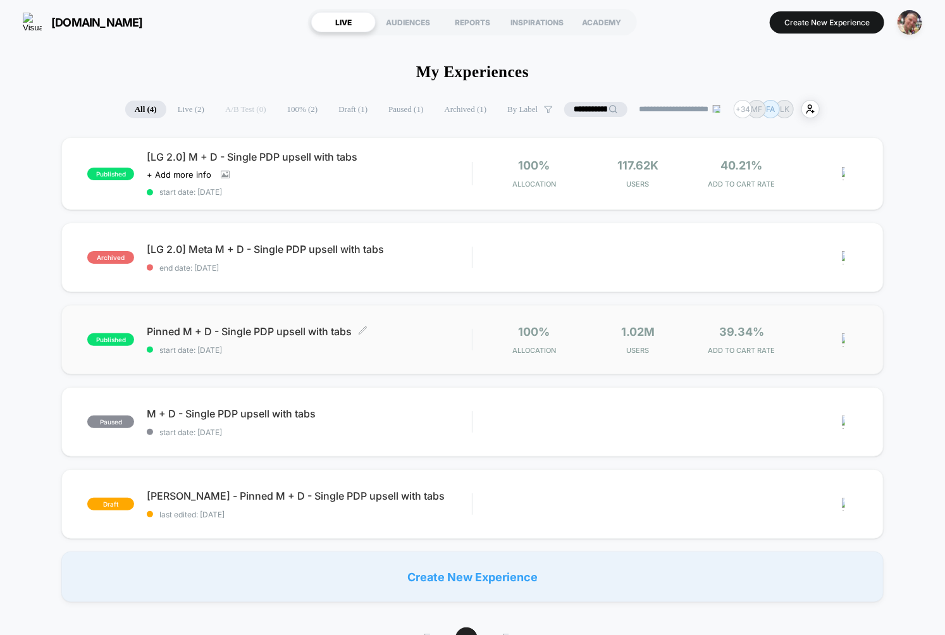
click at [398, 333] on span "Pinned M + D - Single PDP upsell with tabs Click to edit experience details" at bounding box center [309, 331] width 325 height 13
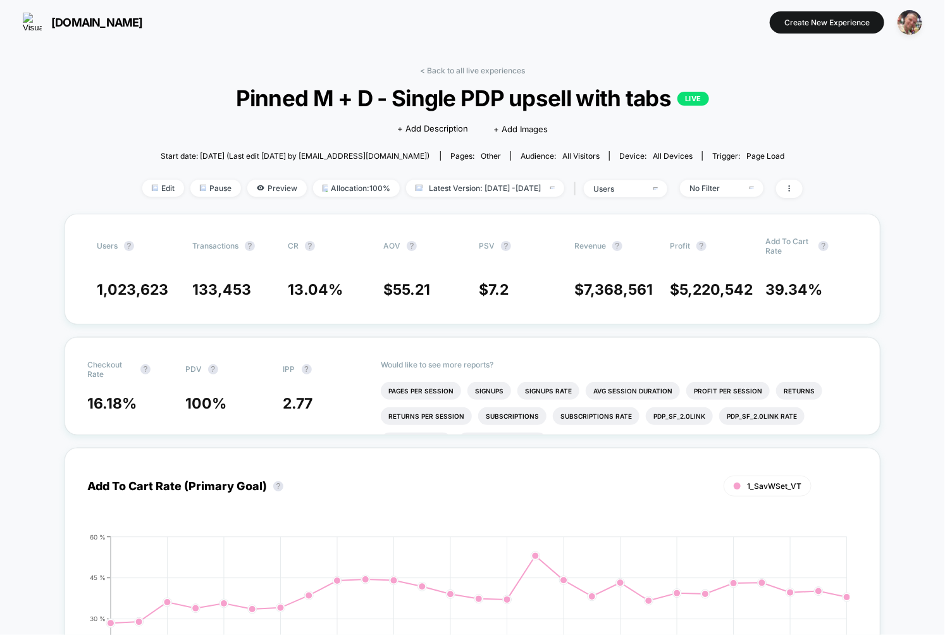
click at [518, 135] on div "+ Add Description + Add Images" at bounding box center [472, 129] width 150 height 13
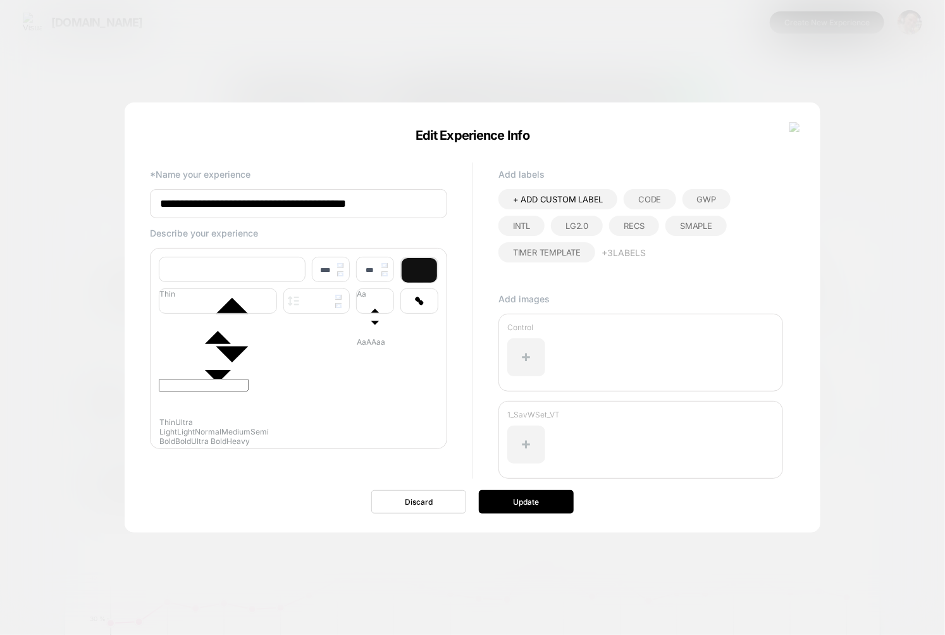
scroll to position [15, 0]
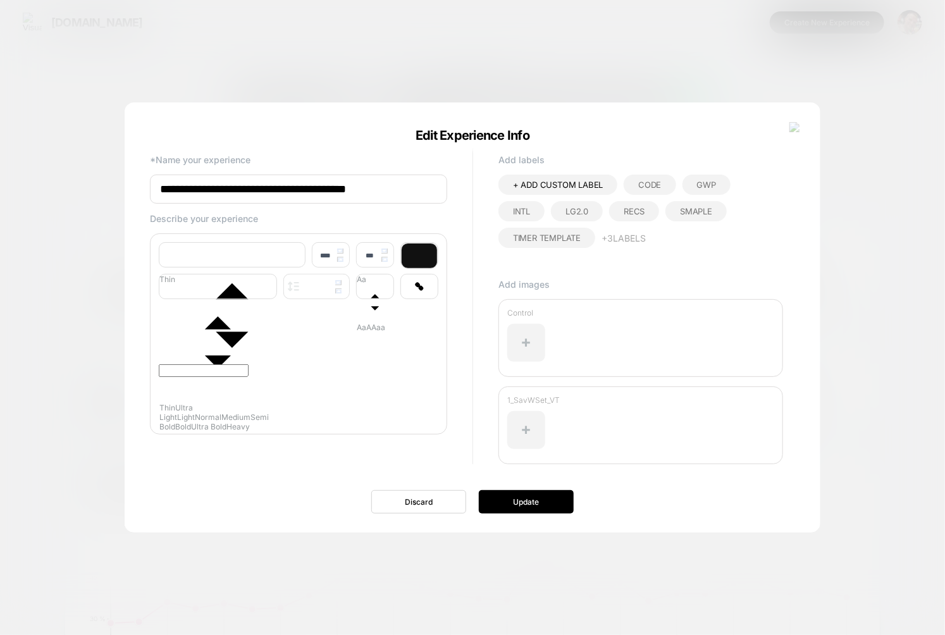
click at [891, 399] on div at bounding box center [472, 317] width 945 height 635
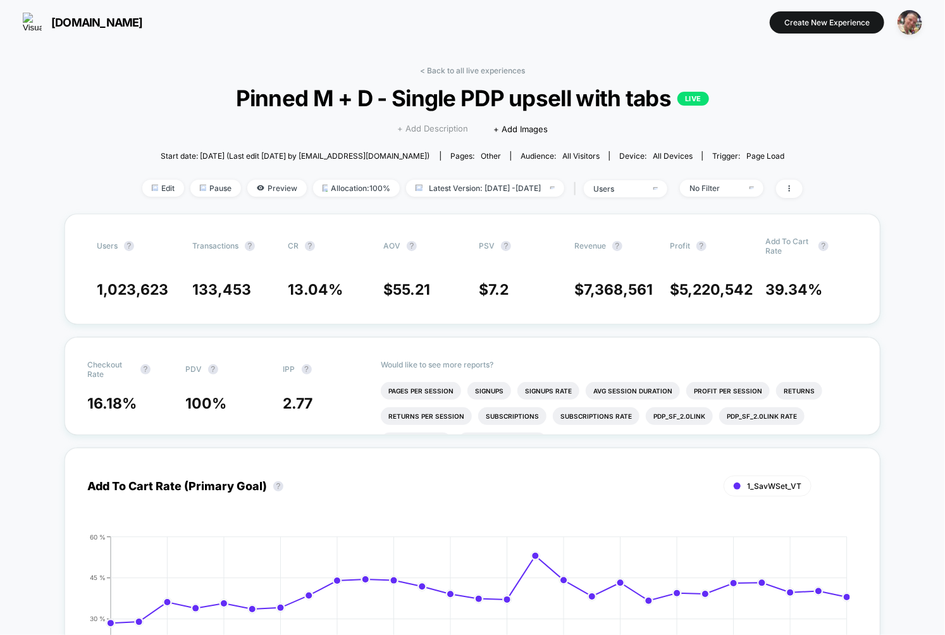
click at [436, 127] on span "+ Add Description" at bounding box center [432, 129] width 71 height 13
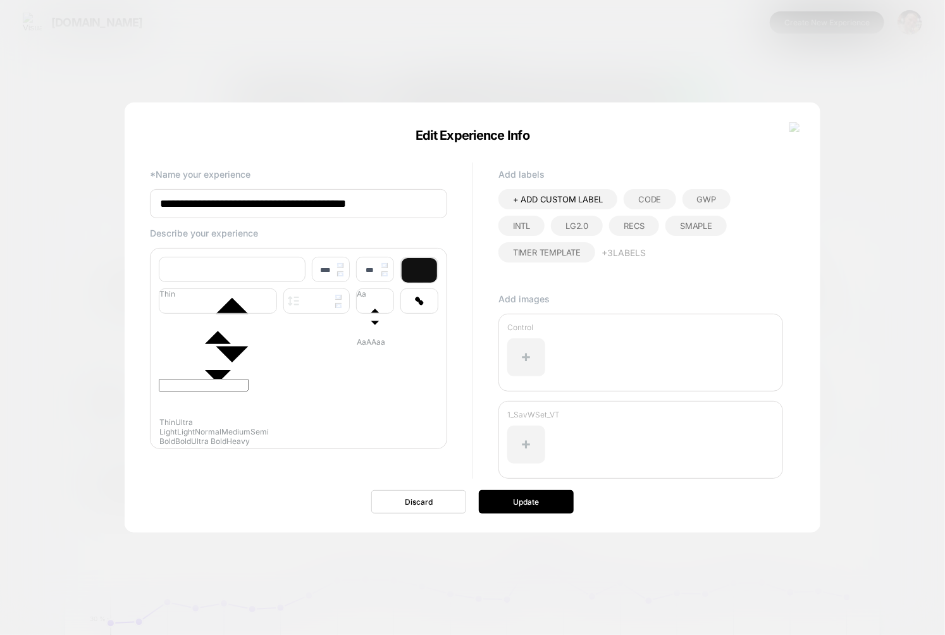
click at [798, 131] on img at bounding box center [794, 127] width 11 height 11
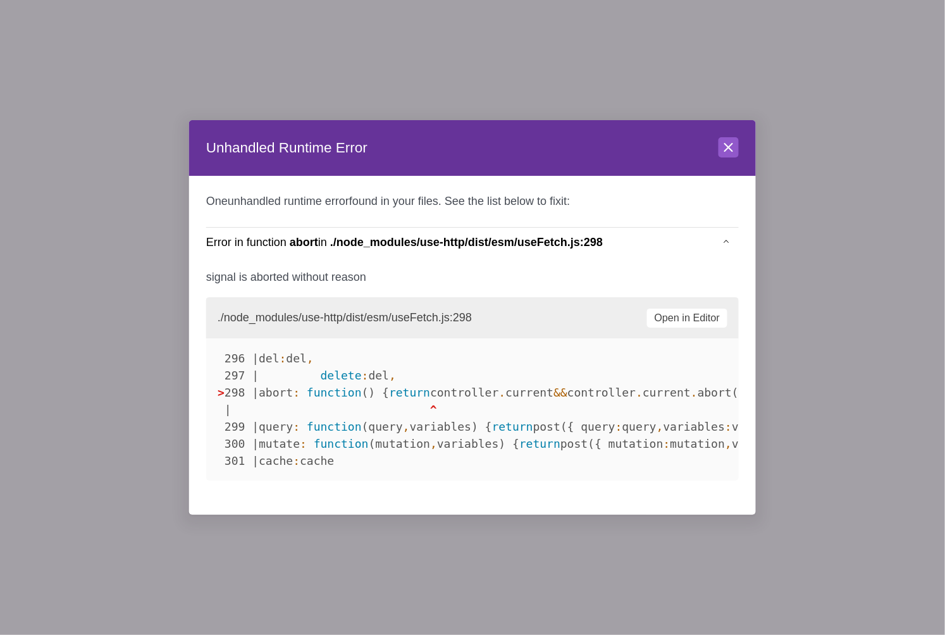
click at [827, 76] on div at bounding box center [472, 317] width 945 height 635
click at [734, 144] on icon at bounding box center [728, 147] width 15 height 15
click at [718, 145] on button "Close" at bounding box center [728, 147] width 20 height 20
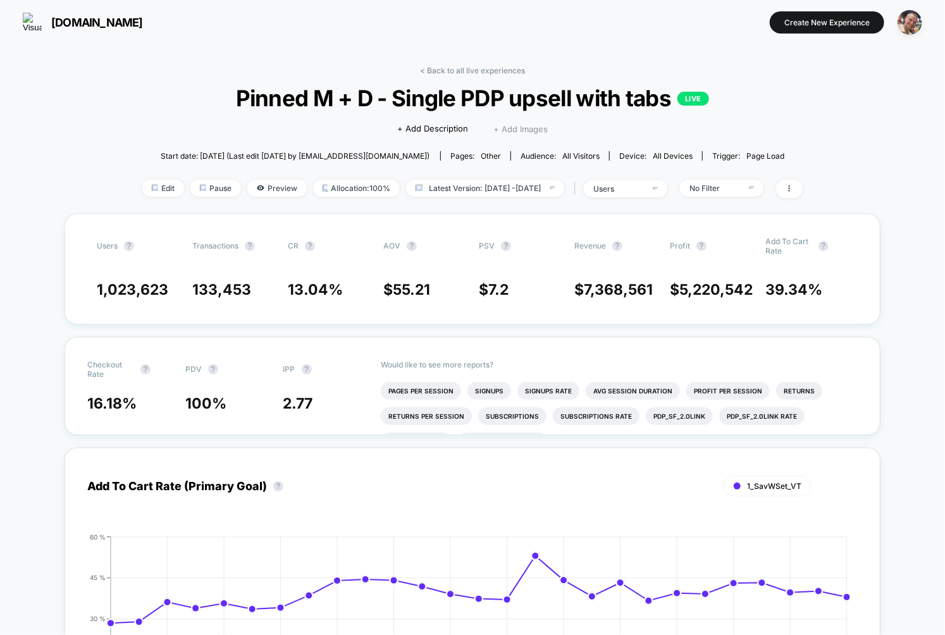
click at [525, 133] on span "+ Add Images" at bounding box center [520, 129] width 54 height 10
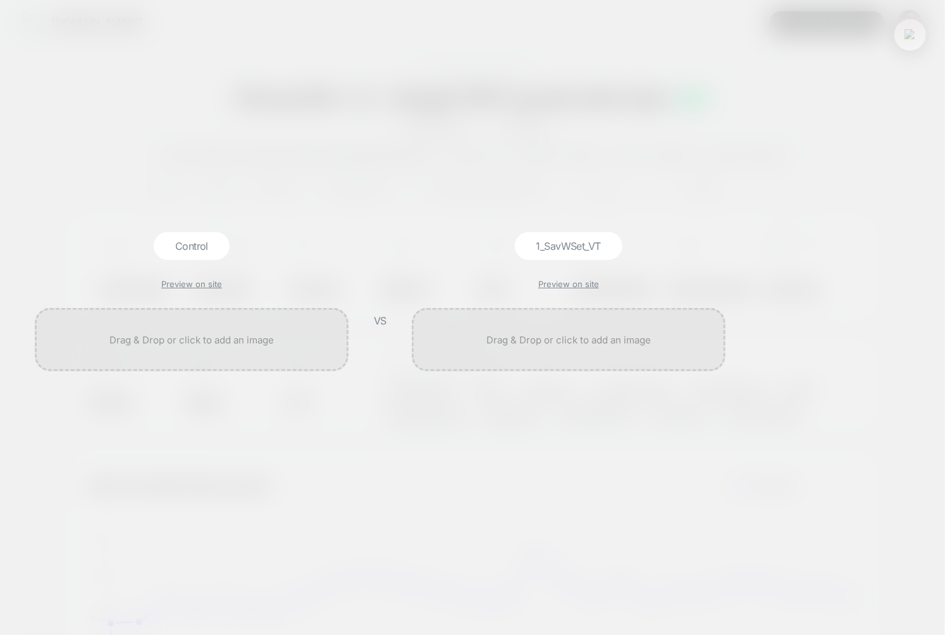
click at [909, 35] on img at bounding box center [909, 34] width 11 height 11
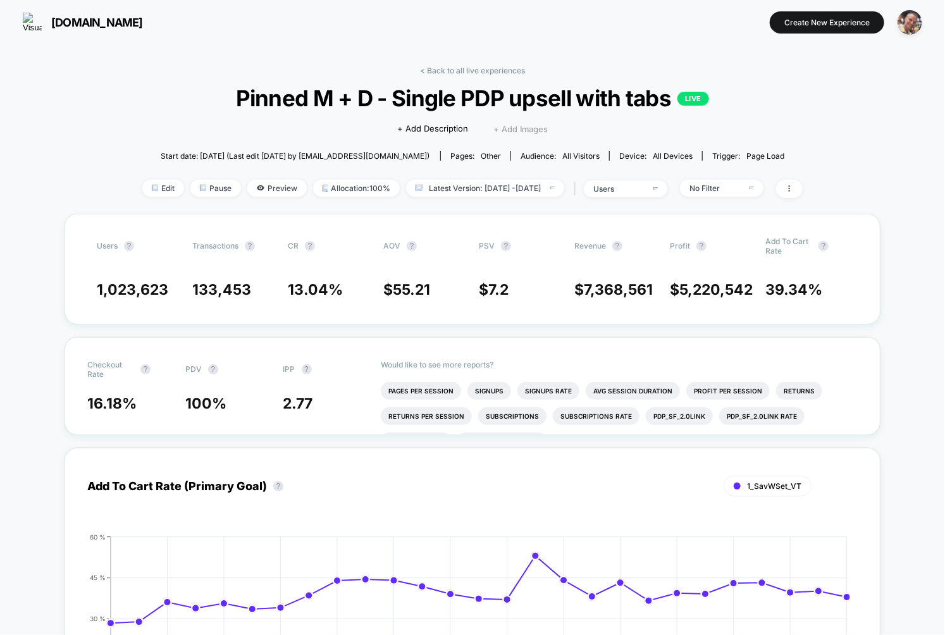
click at [509, 130] on span "+ Add Images" at bounding box center [520, 129] width 54 height 10
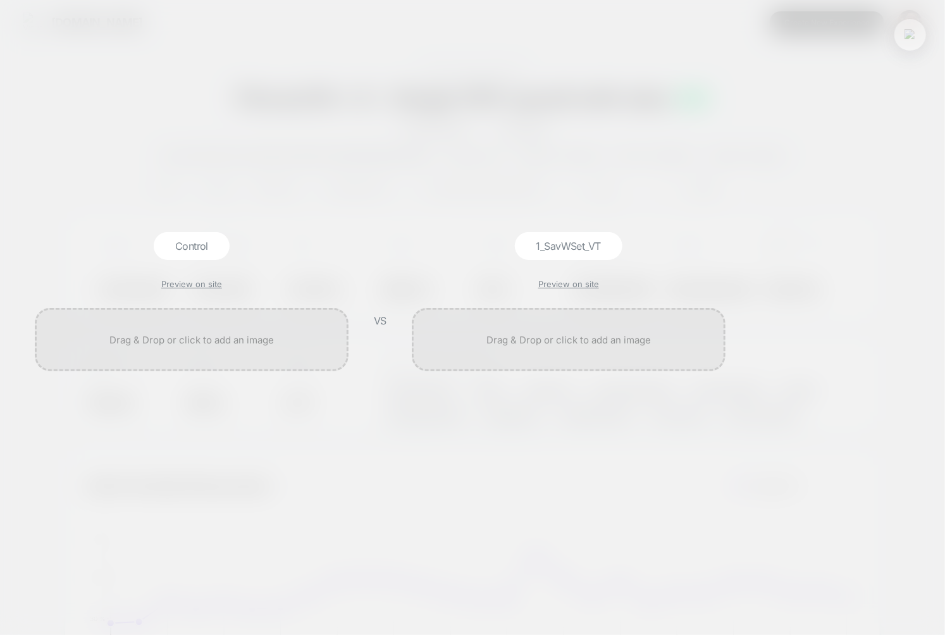
click at [905, 43] on button at bounding box center [909, 34] width 19 height 19
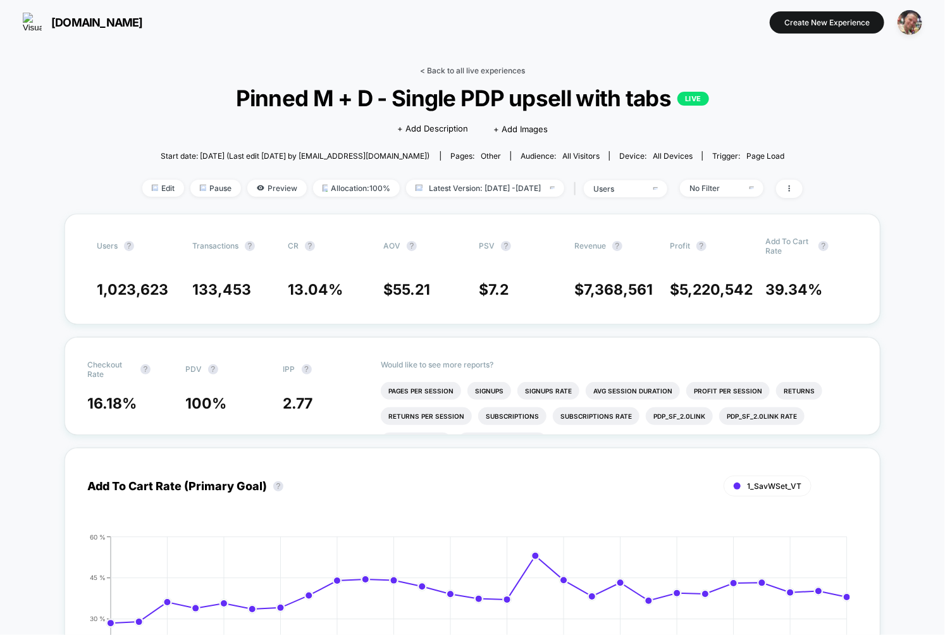
click at [510, 72] on link "< Back to all live experiences" at bounding box center [472, 70] width 105 height 9
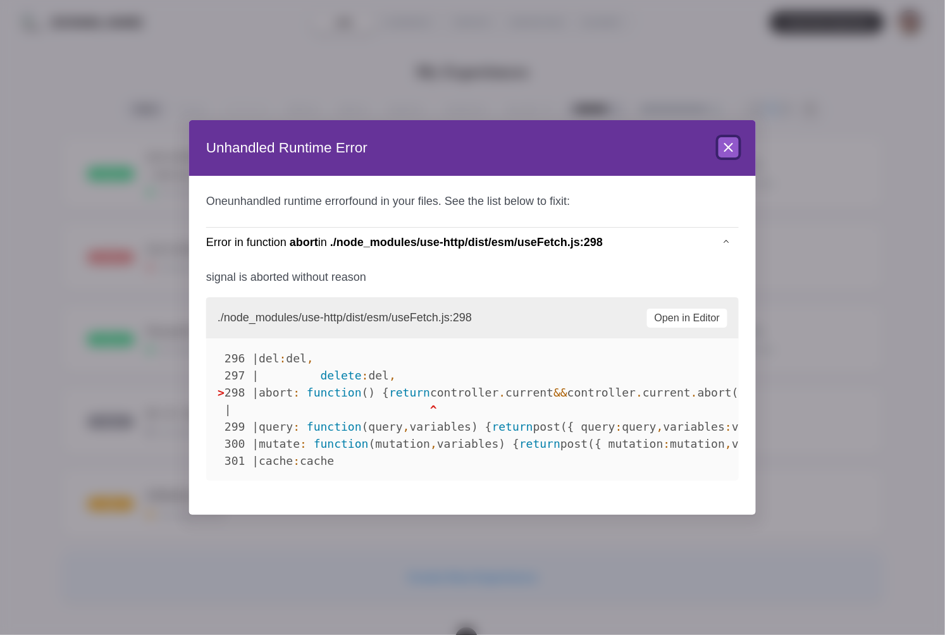
click at [725, 150] on icon at bounding box center [729, 148] width 8 height 8
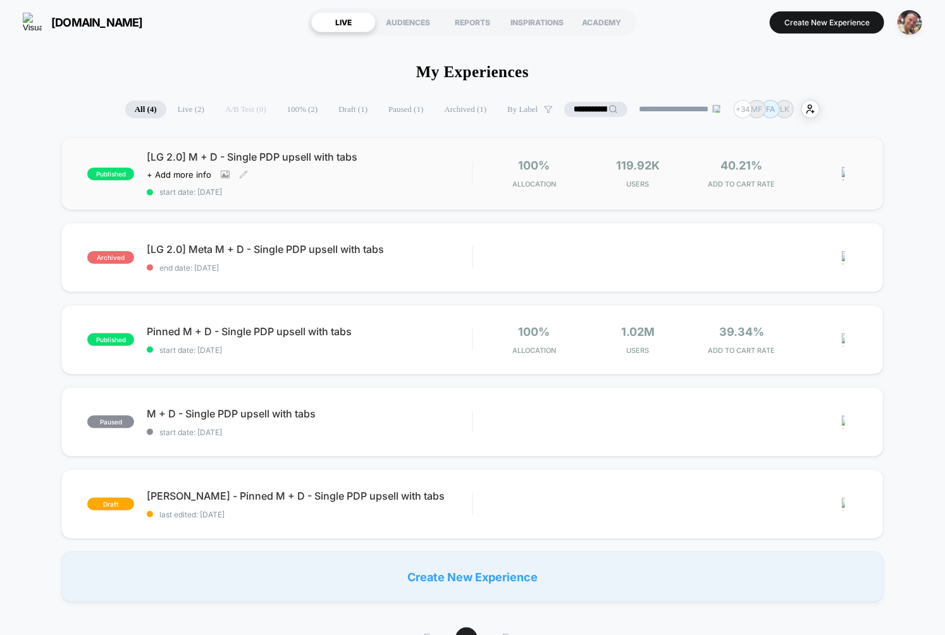
click at [308, 195] on span "start date: [DATE]" at bounding box center [309, 191] width 325 height 9
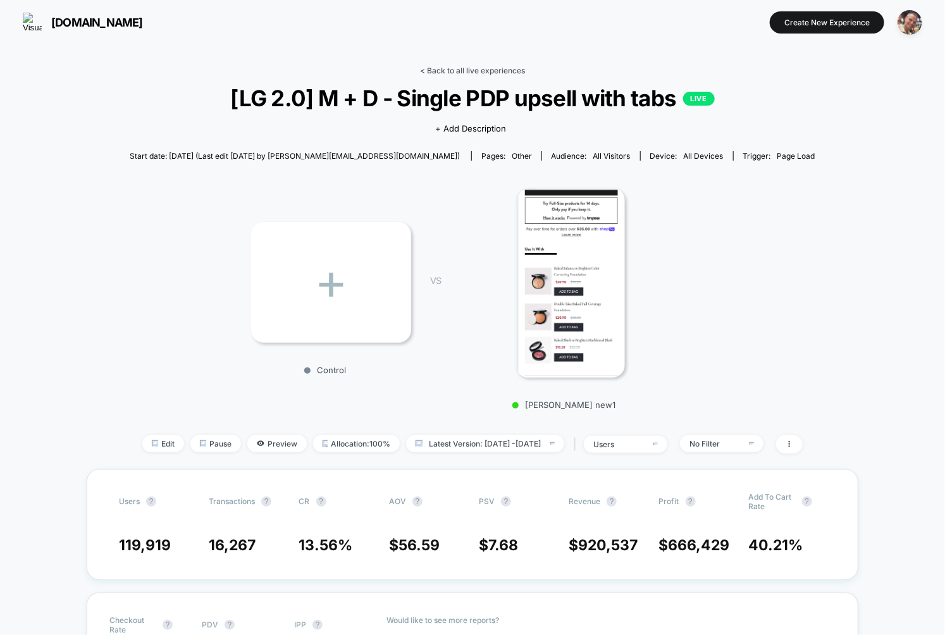
click at [487, 70] on link "< Back to all live experiences" at bounding box center [472, 70] width 105 height 9
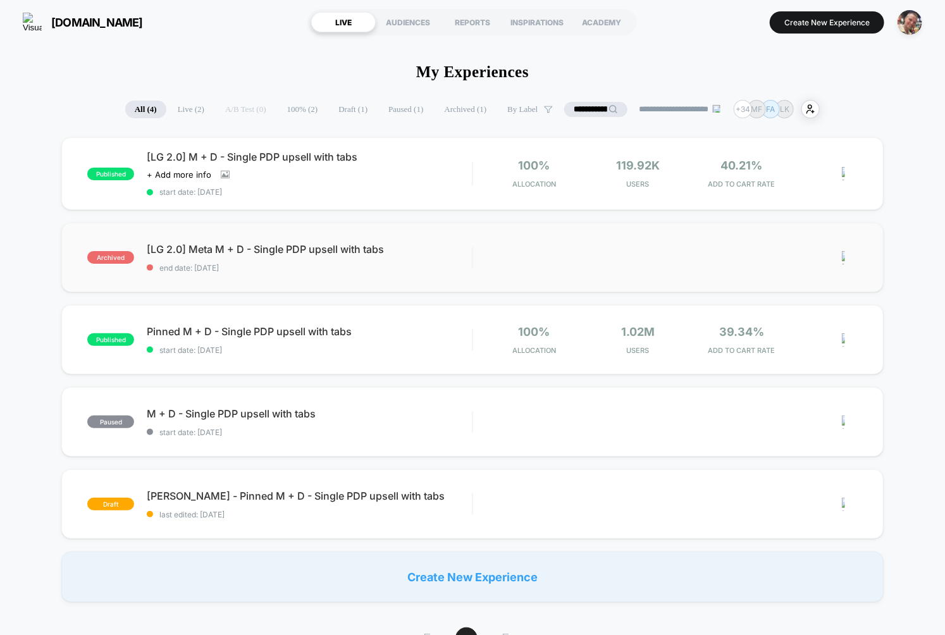
click at [425, 274] on div "archived [LG 2.0] Meta M + D - Single PDP upsell with tabs end date: [DATE] Edi…" at bounding box center [472, 258] width 822 height 70
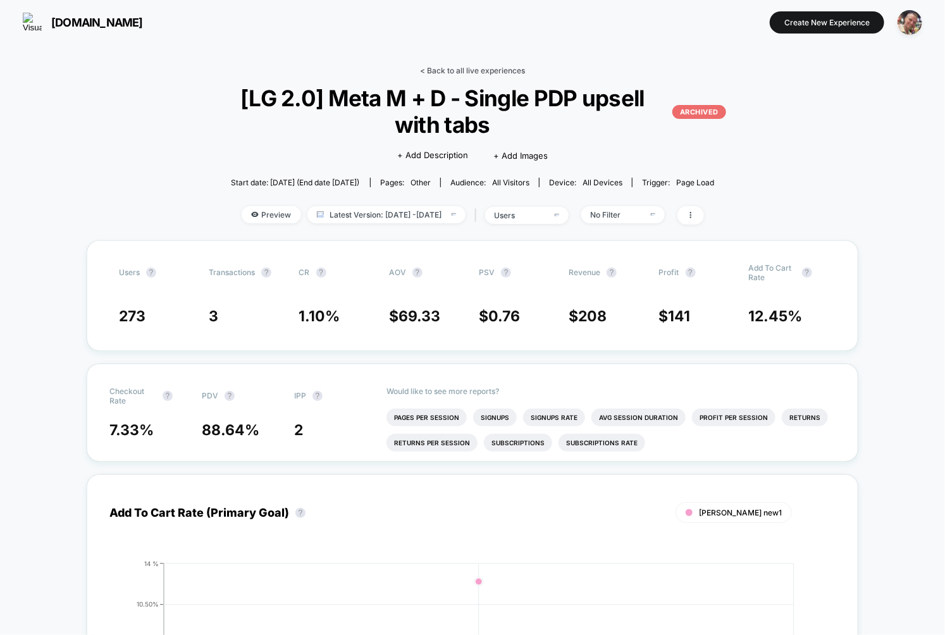
click at [464, 68] on link "< Back to all live experiences" at bounding box center [472, 70] width 105 height 9
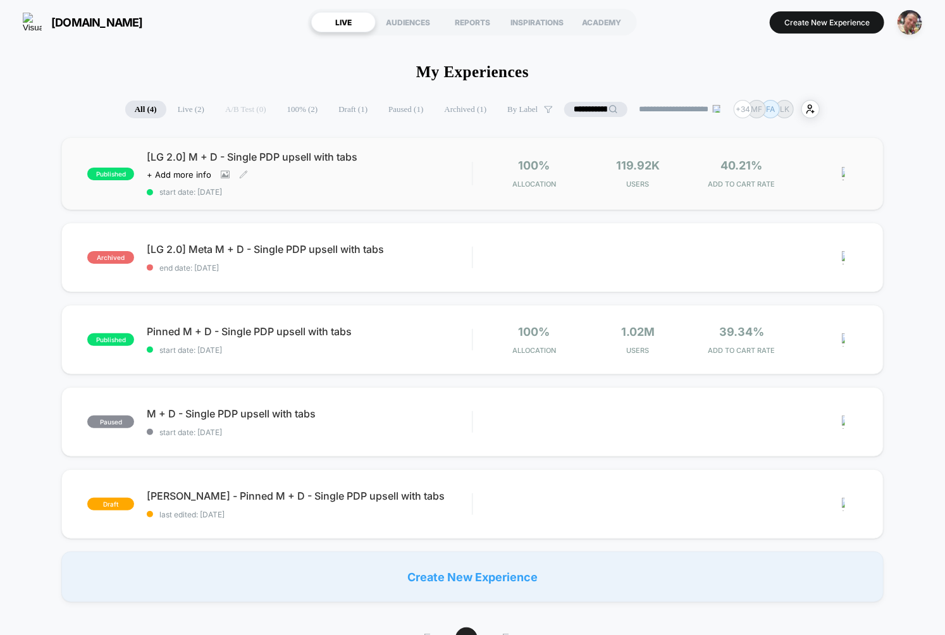
click at [391, 190] on span "start date: [DATE]" at bounding box center [309, 191] width 325 height 9
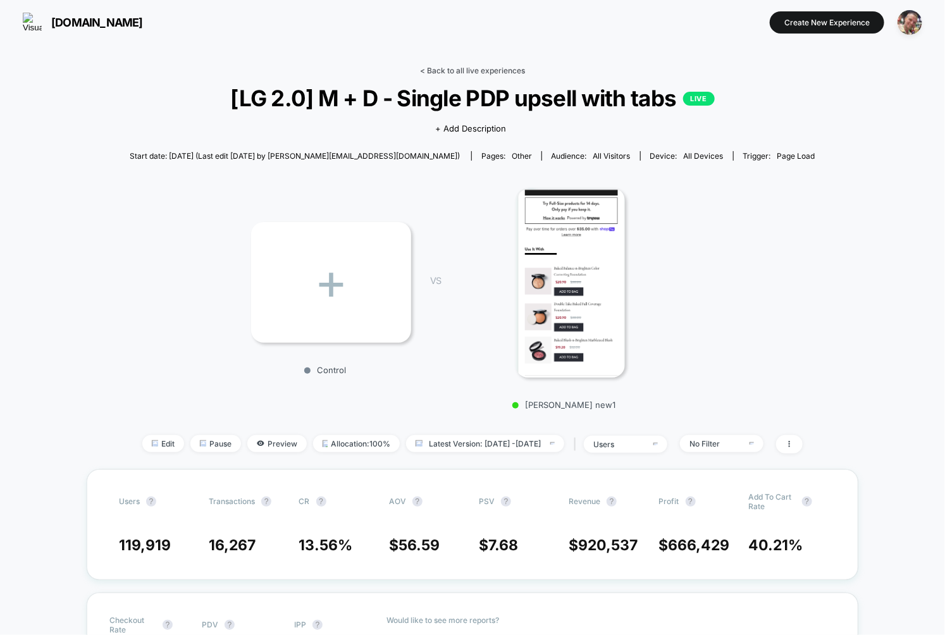
click at [470, 71] on link "< Back to all live experiences" at bounding box center [472, 70] width 105 height 9
